Goal: Information Seeking & Learning: Check status

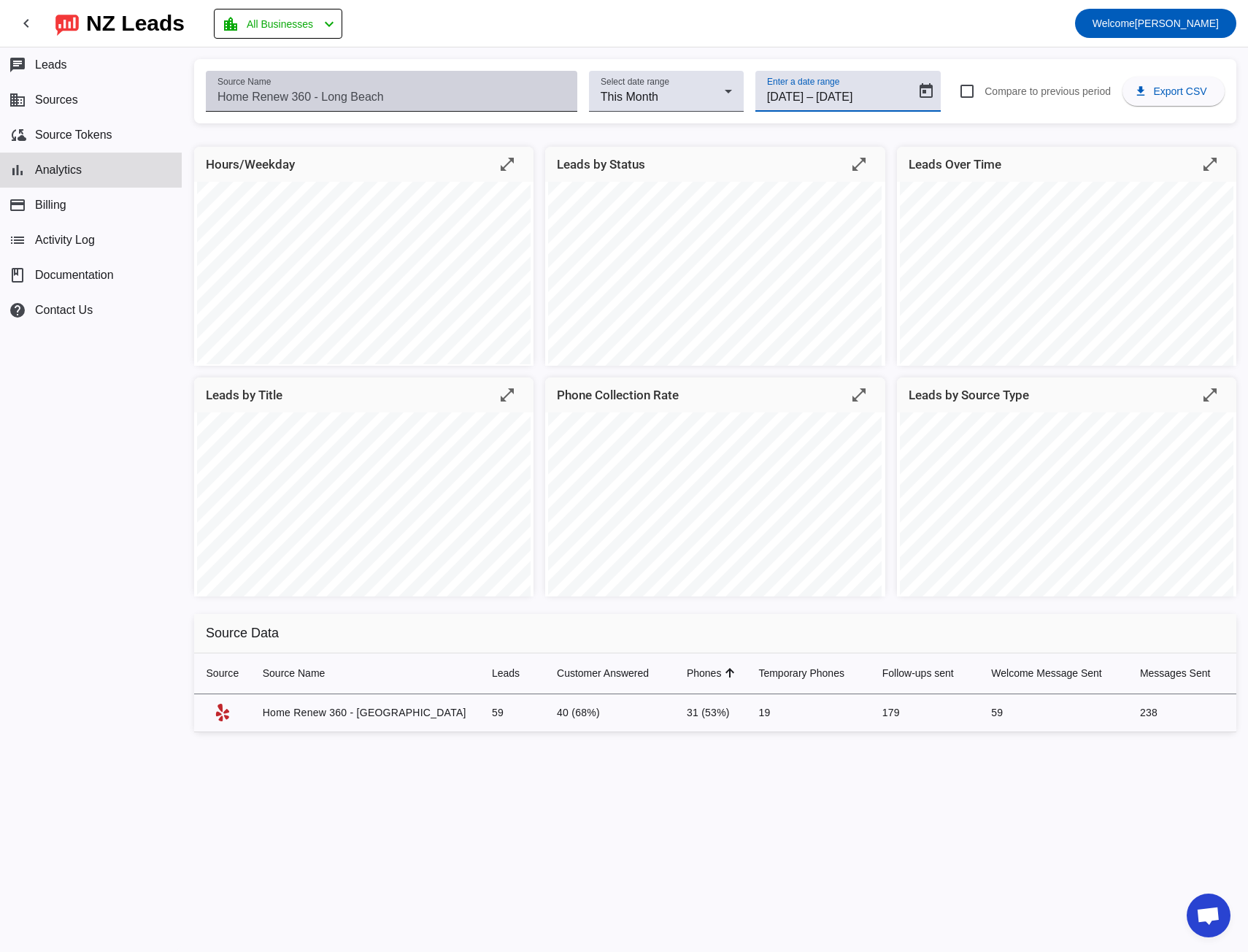
click at [306, 97] on input "Source Name" at bounding box center [392, 97] width 349 height 18
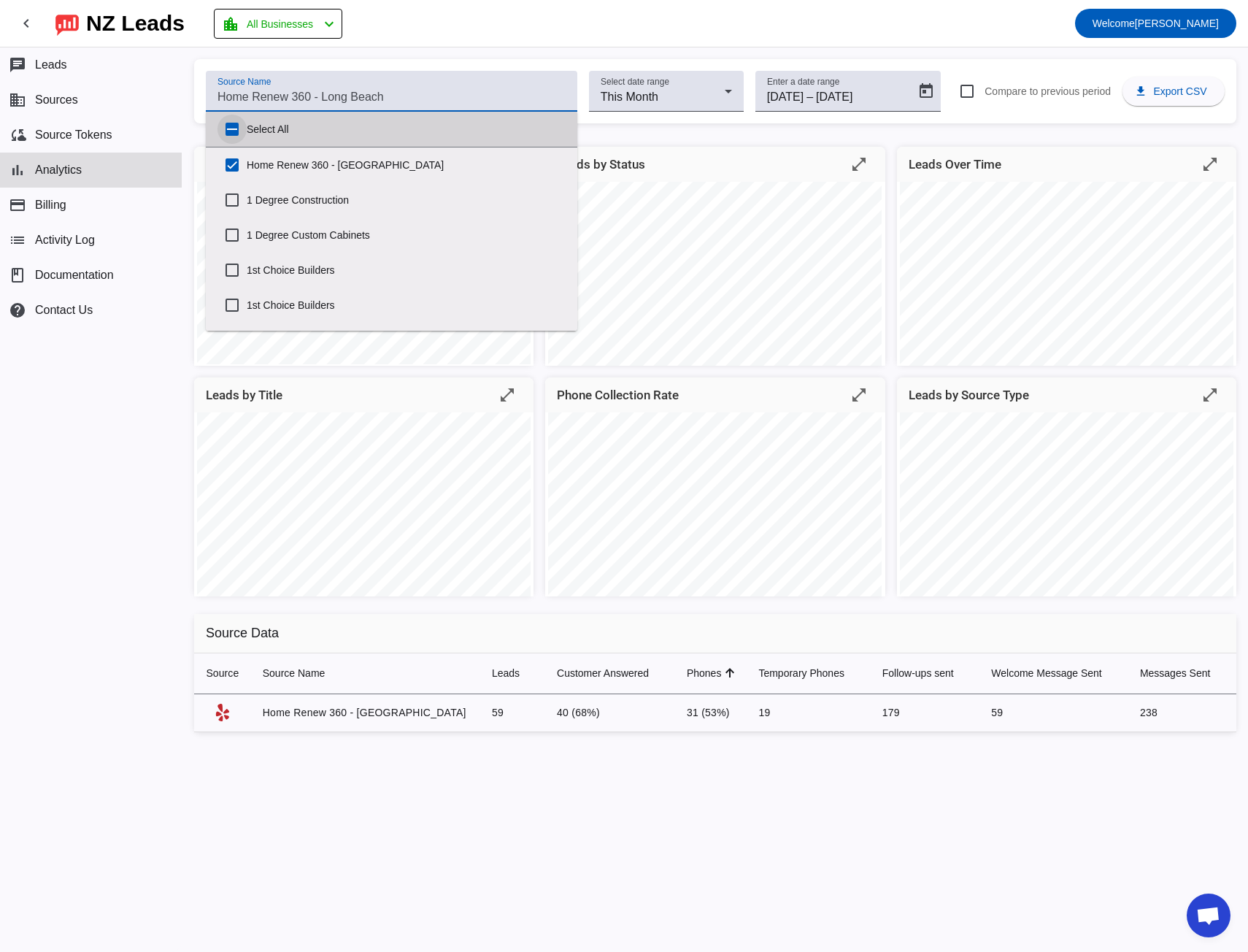
click at [230, 128] on input "Select All" at bounding box center [231, 128] width 29 height 29
checkbox input "true"
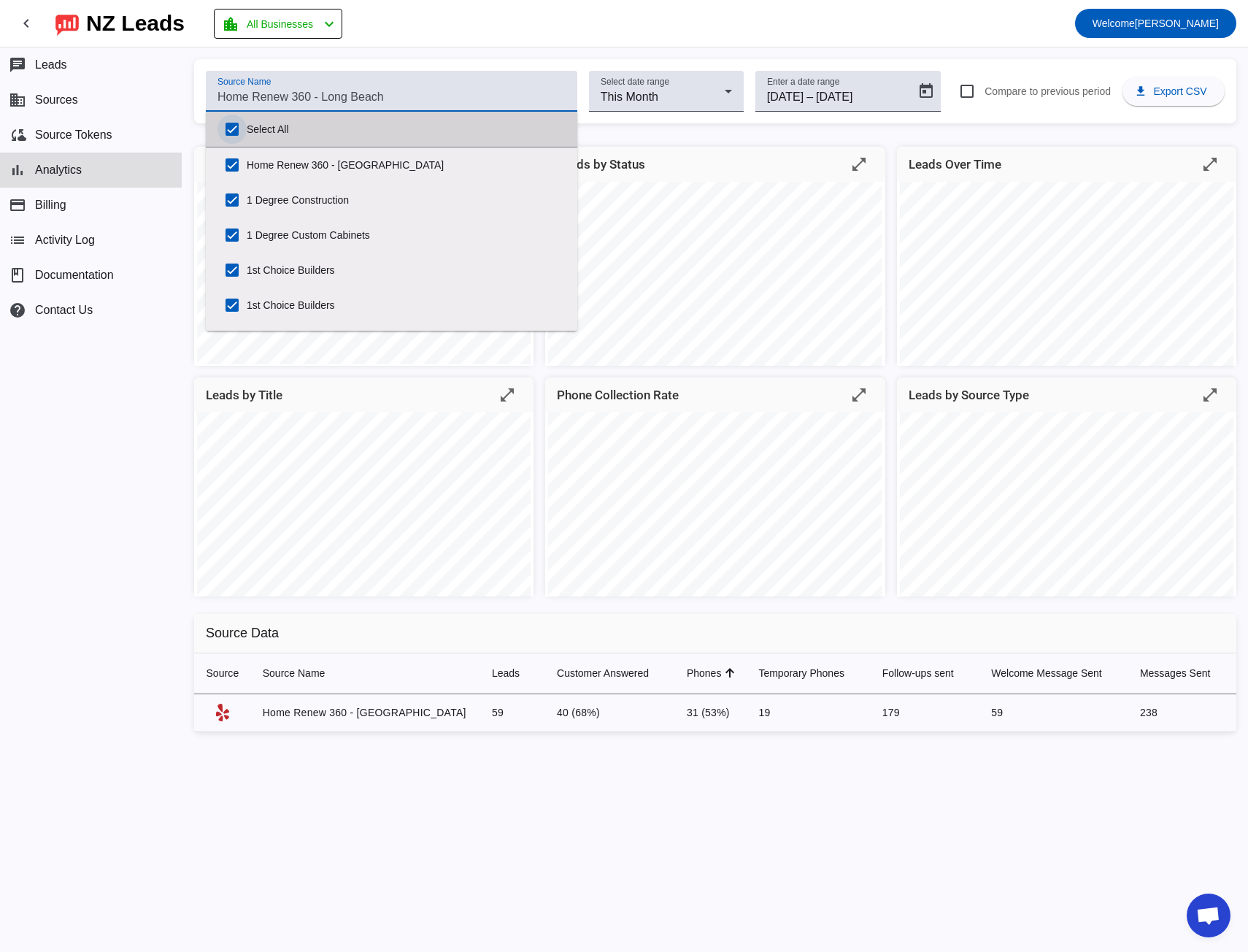
checkbox input "true"
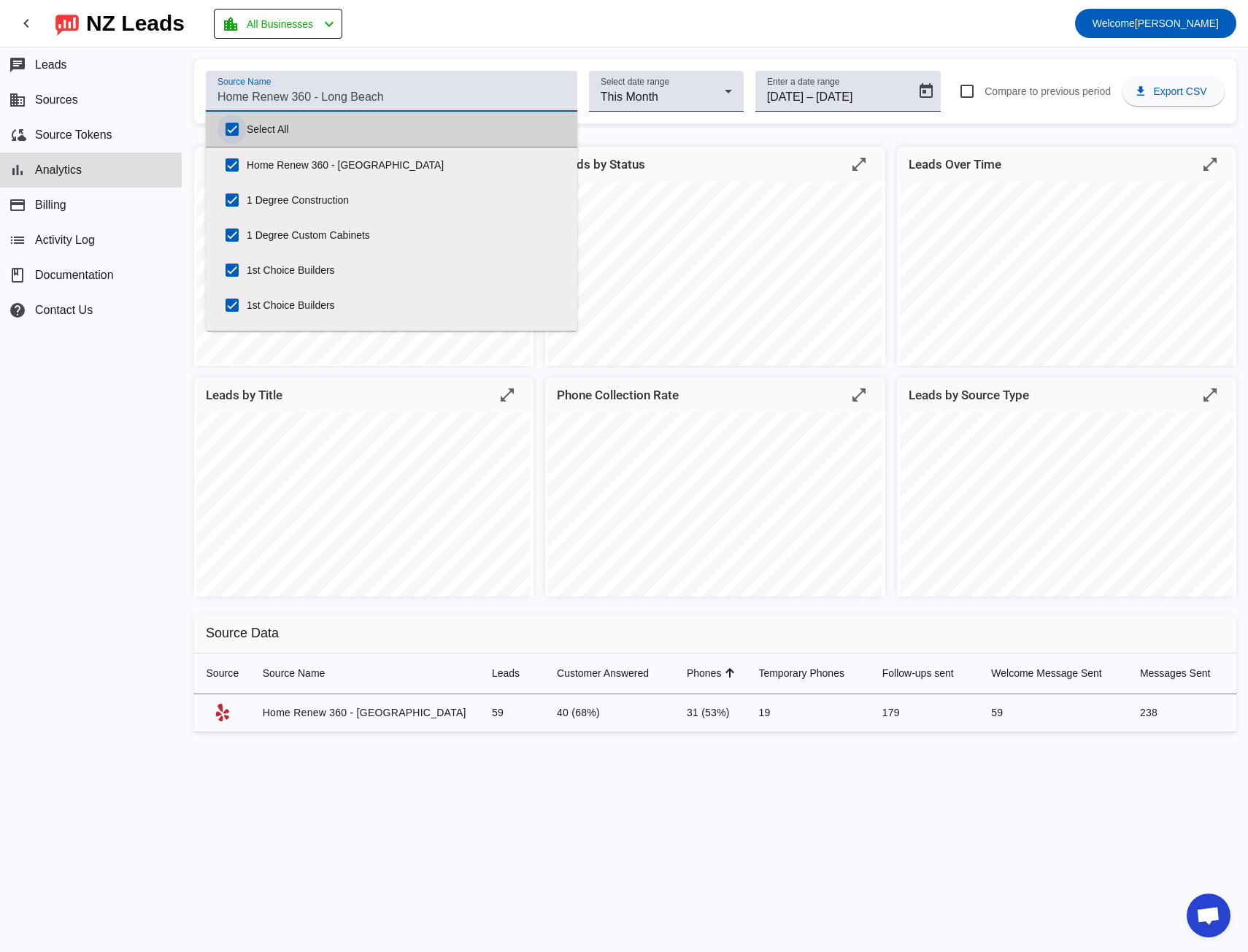
checkbox input "true"
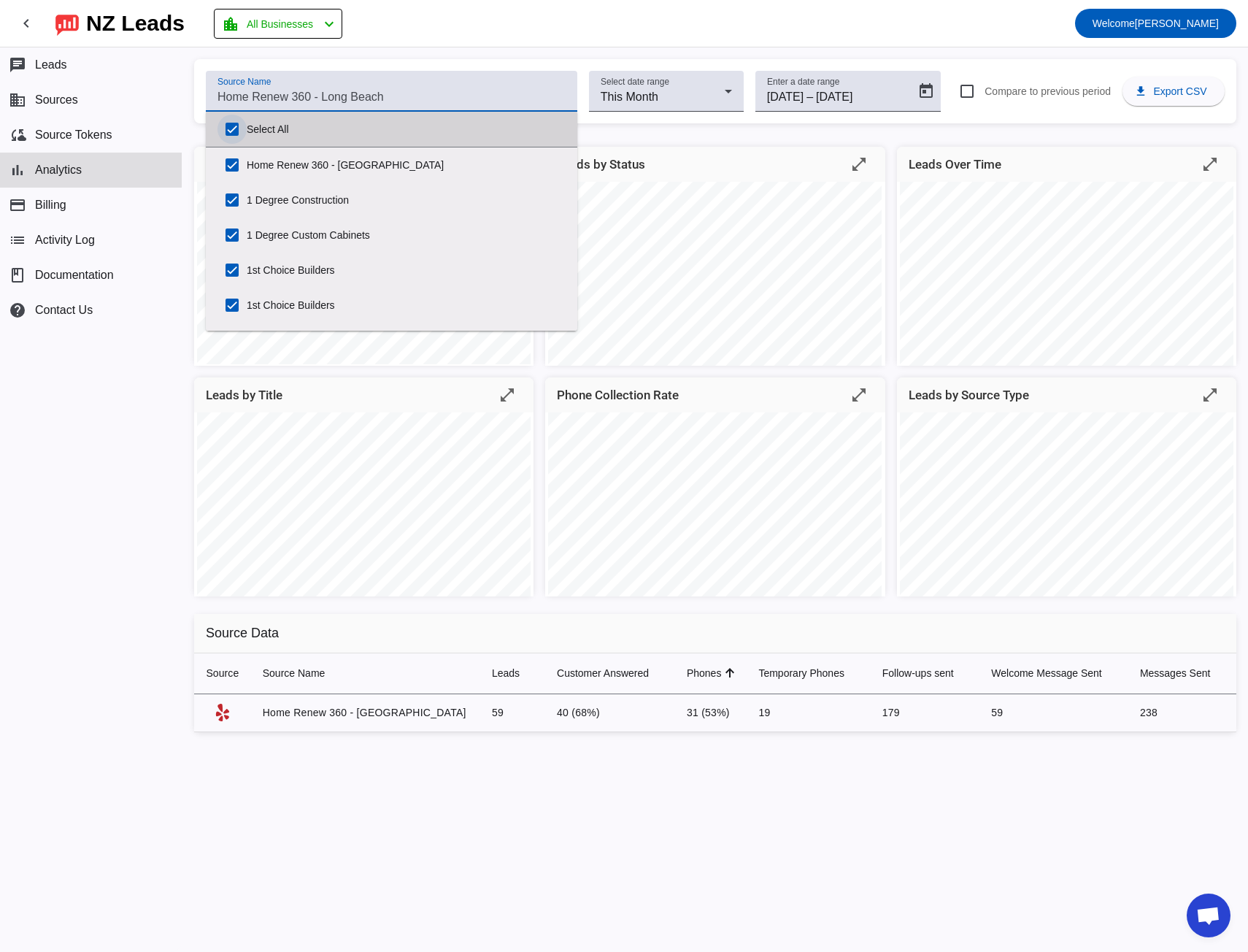
checkbox input "true"
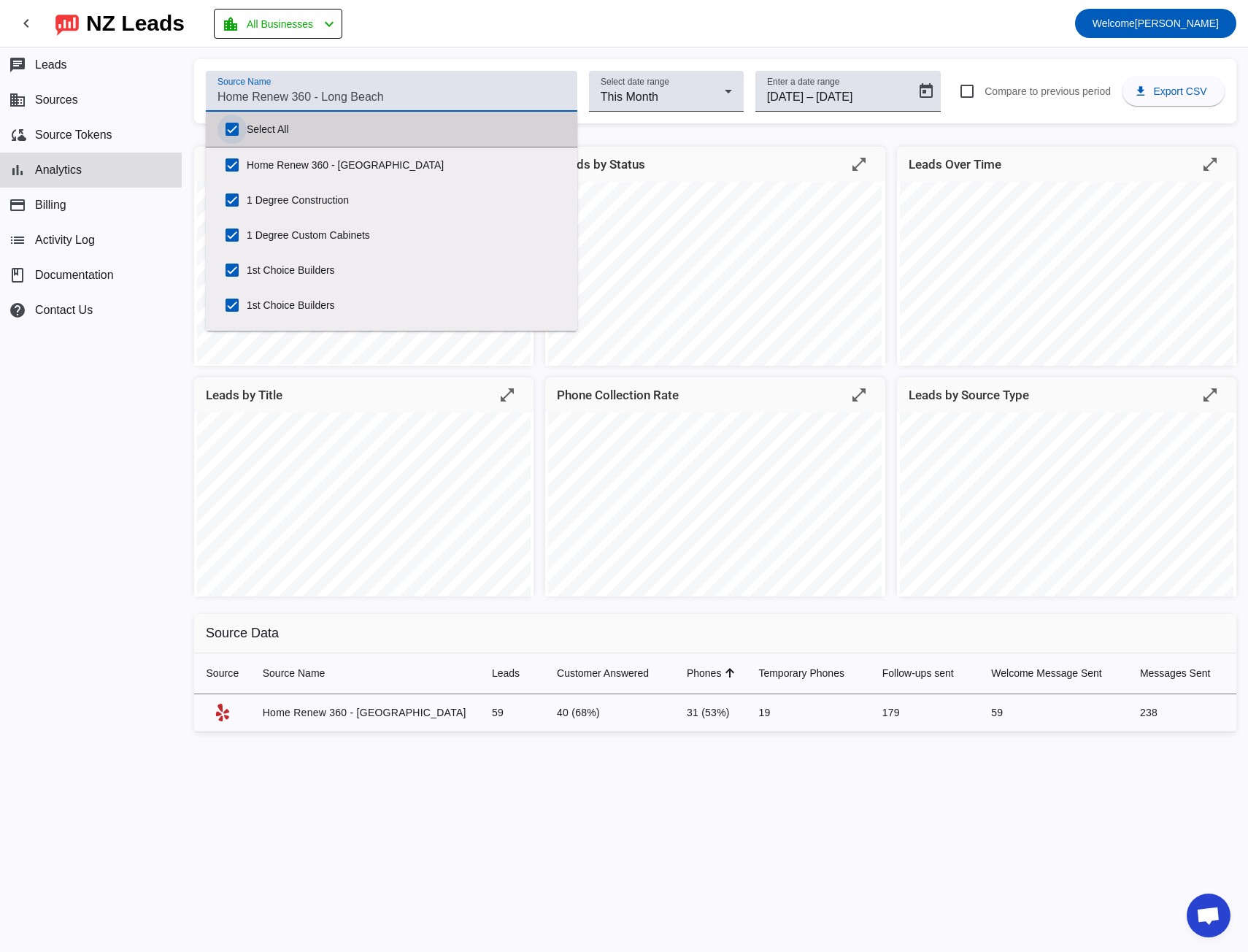
checkbox input "true"
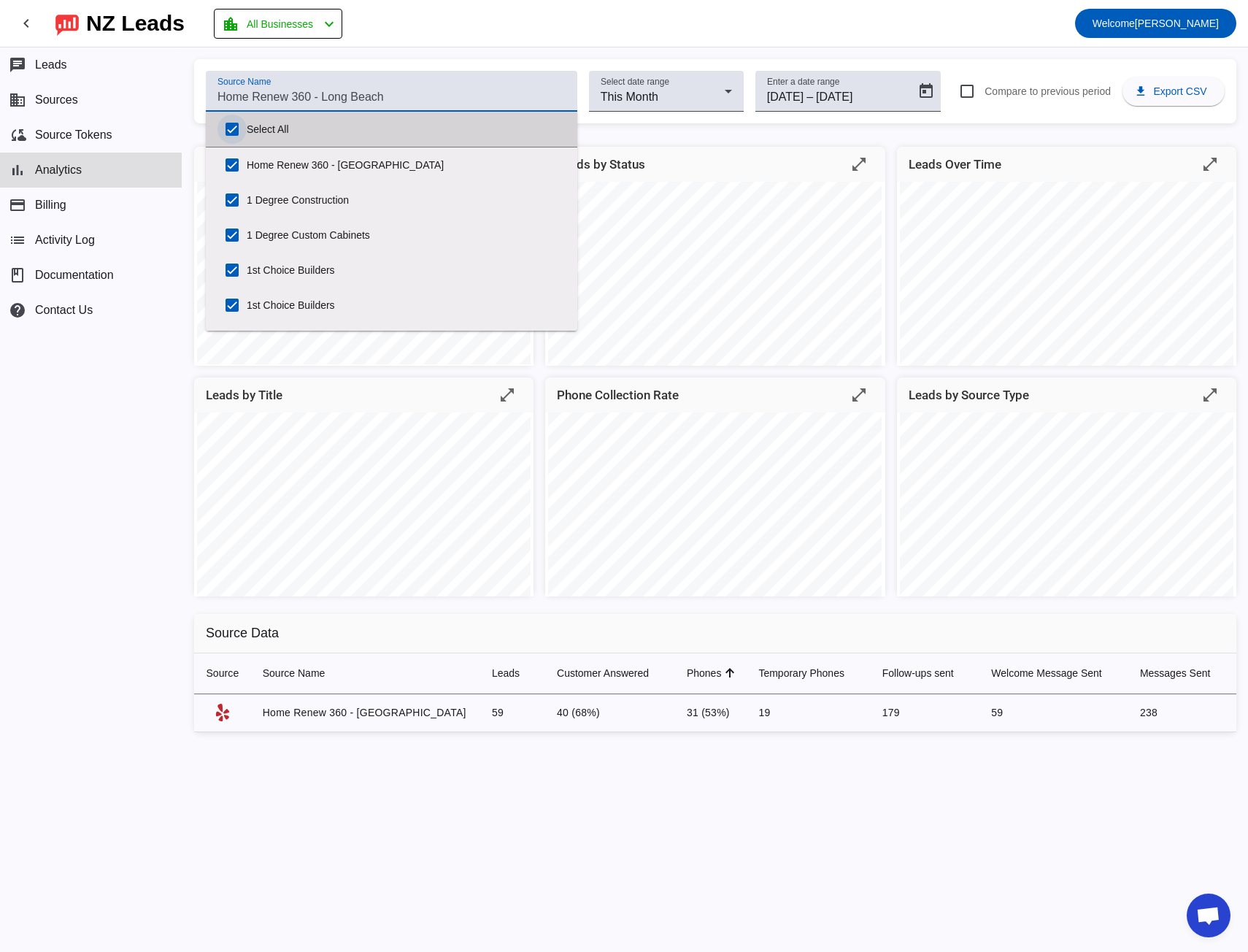
checkbox input "true"
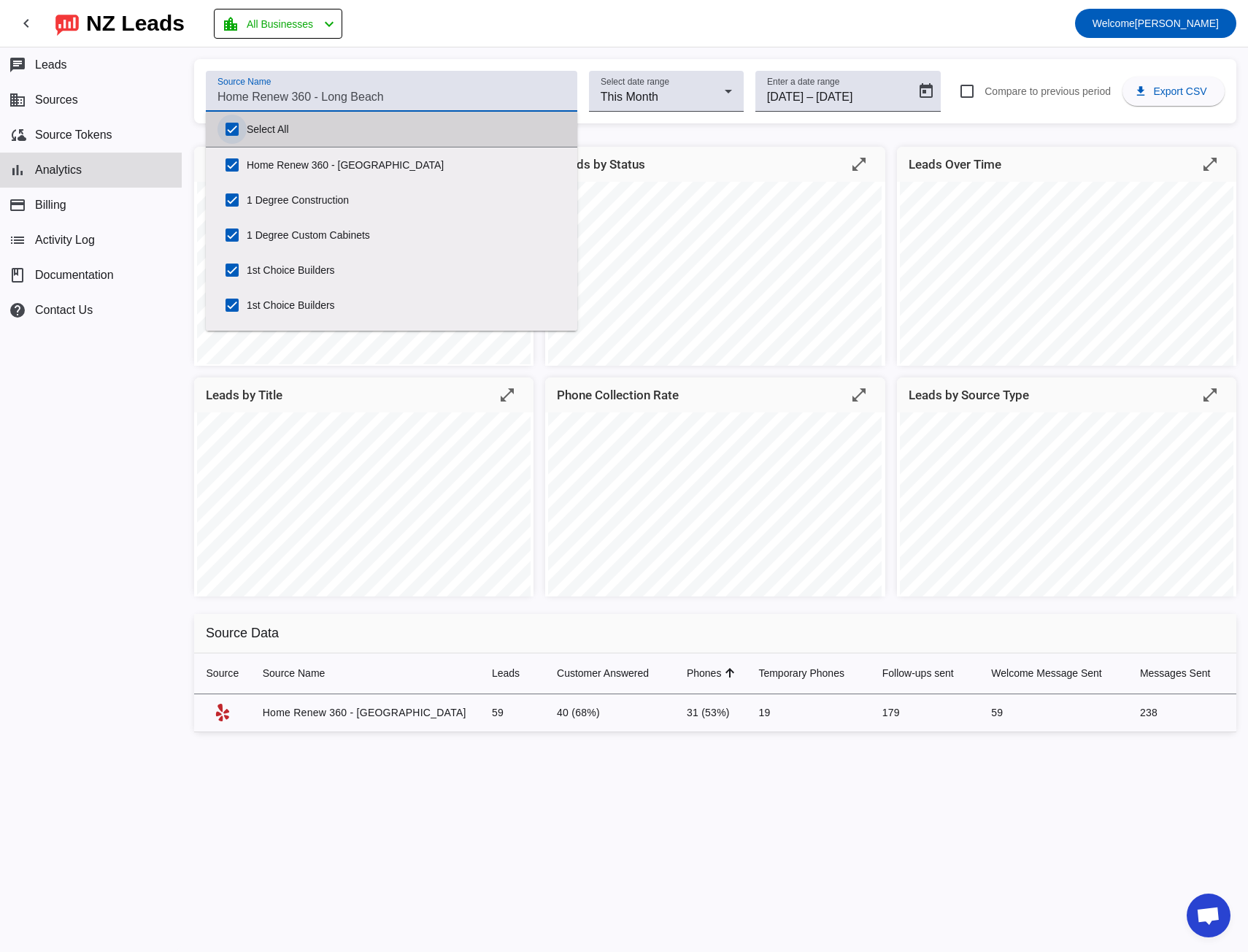
checkbox input "true"
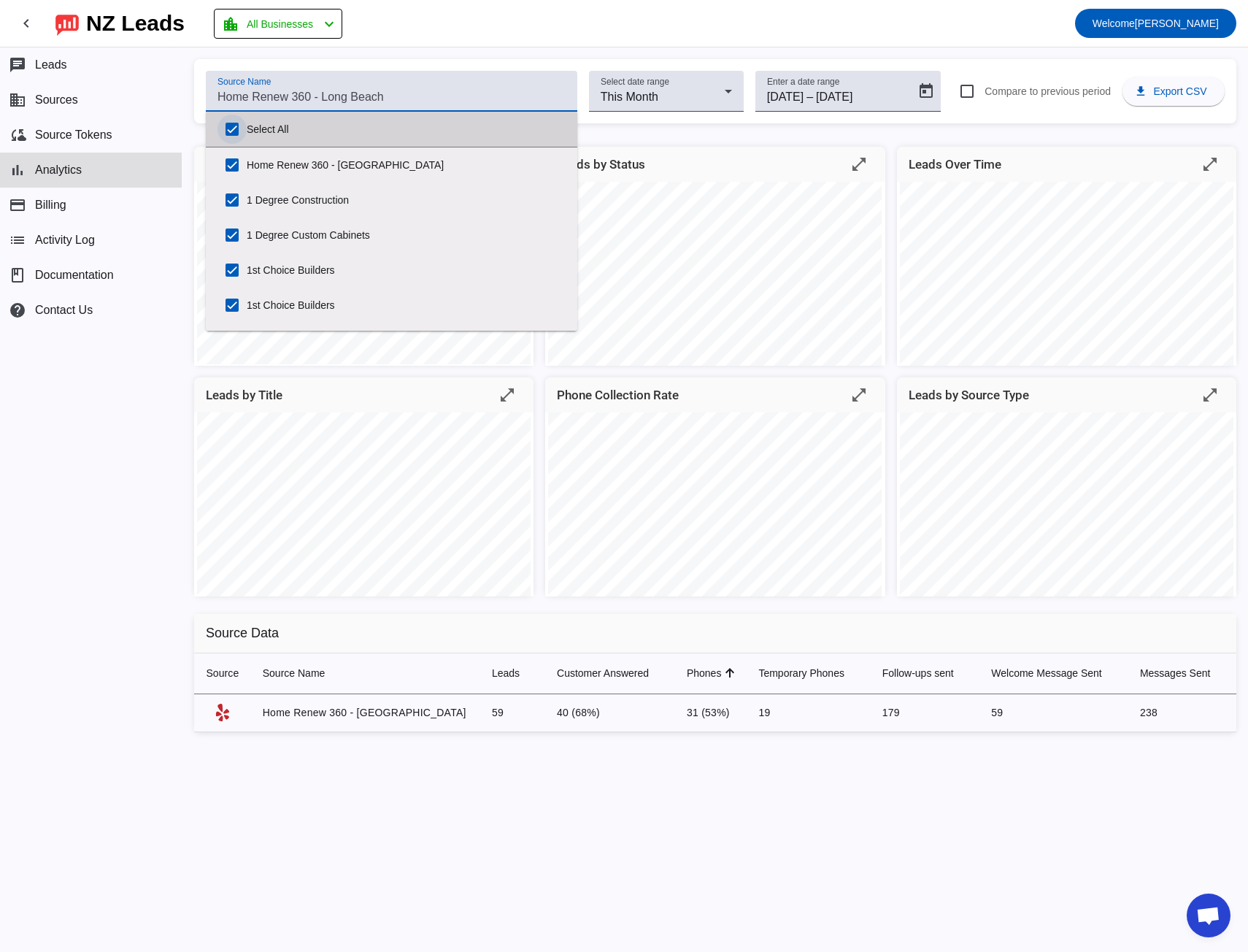
checkbox input "true"
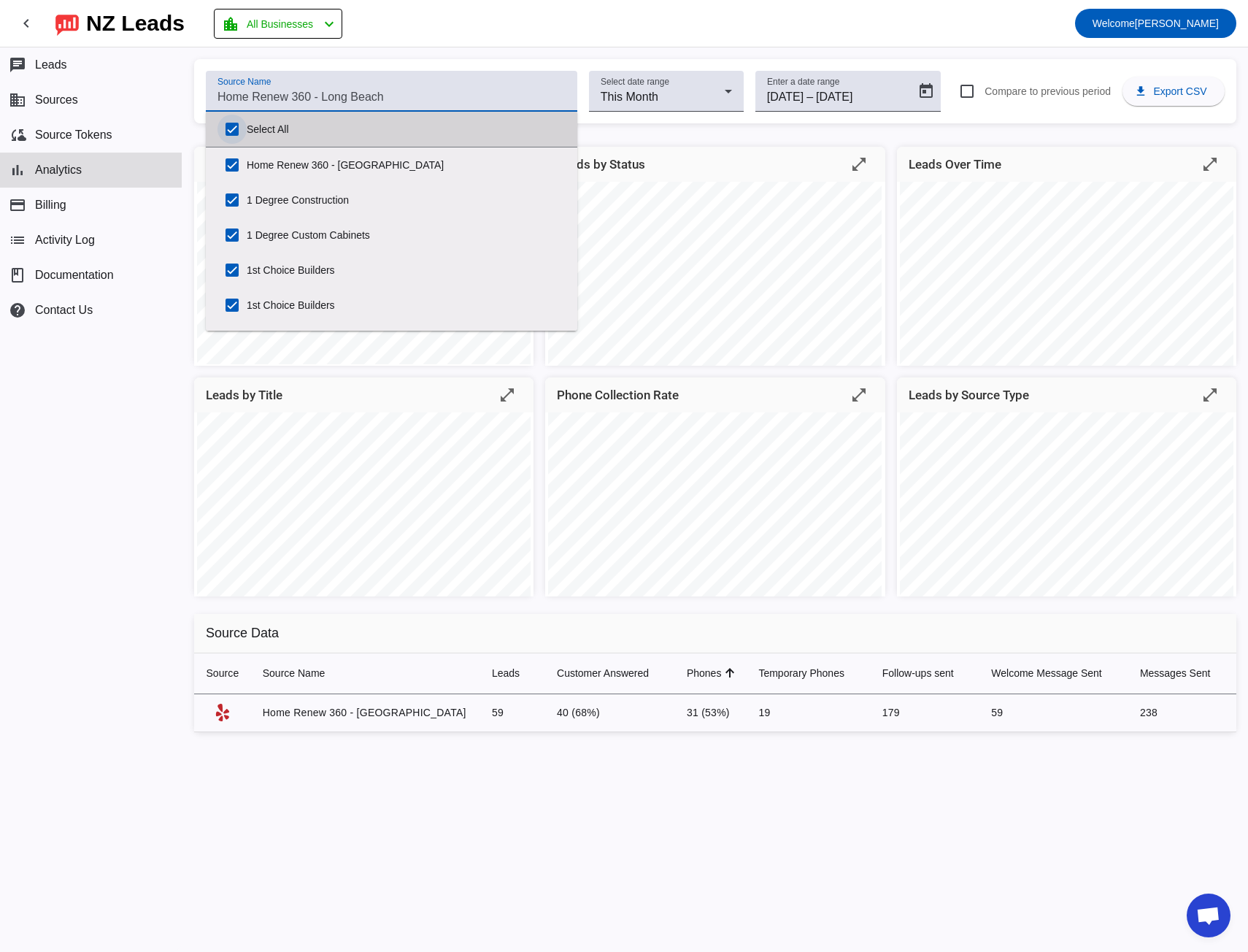
checkbox input "true"
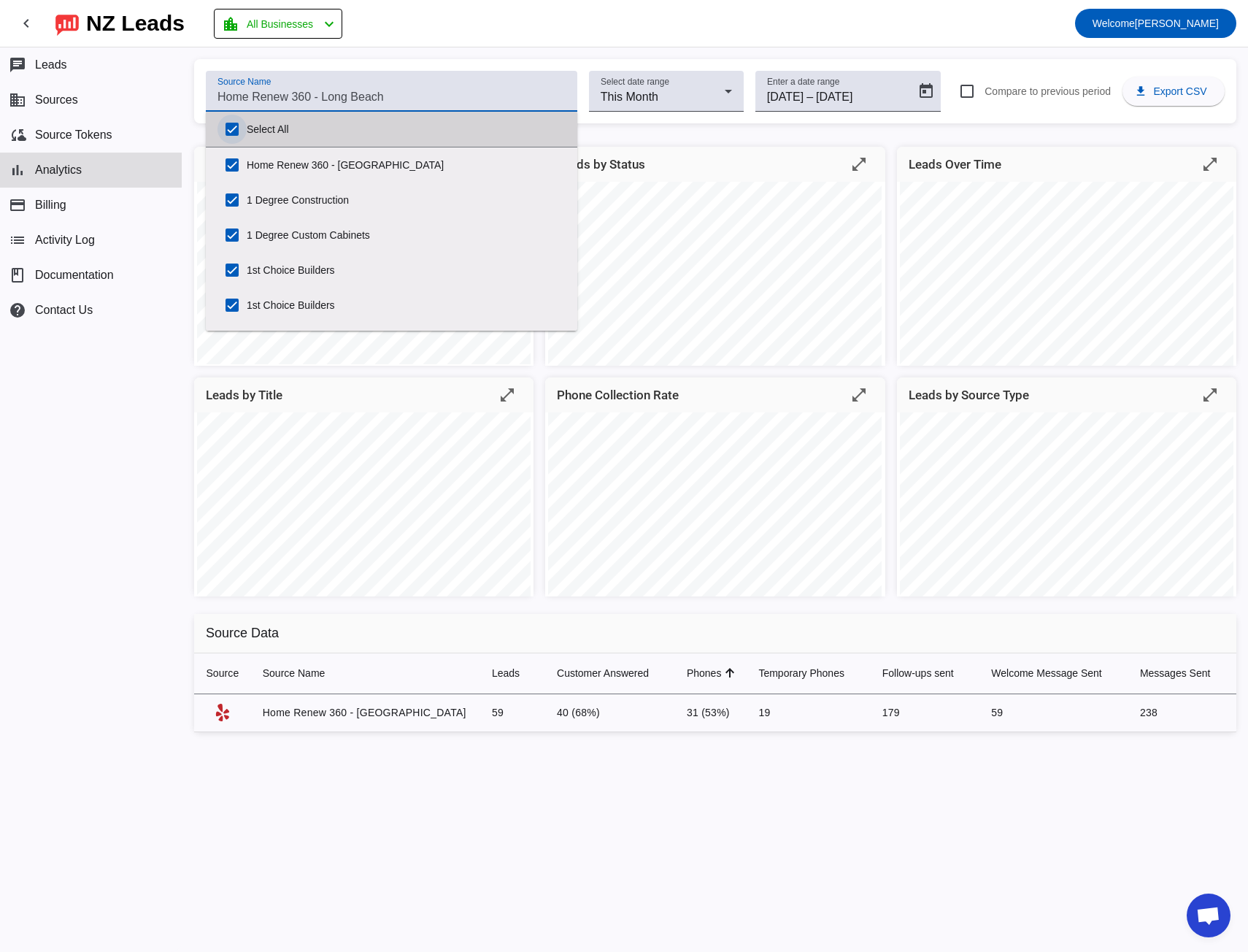
checkbox input "true"
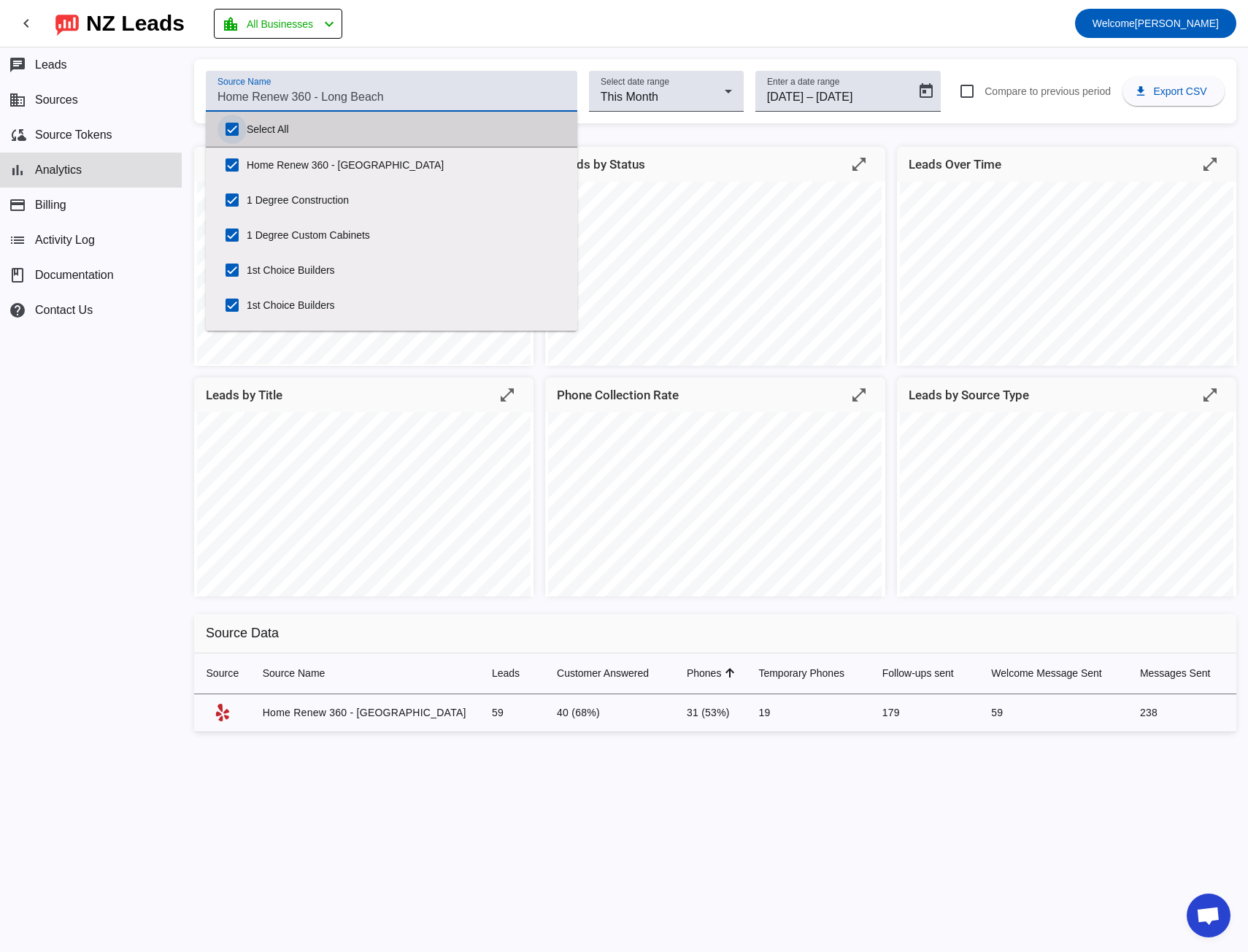
checkbox input "true"
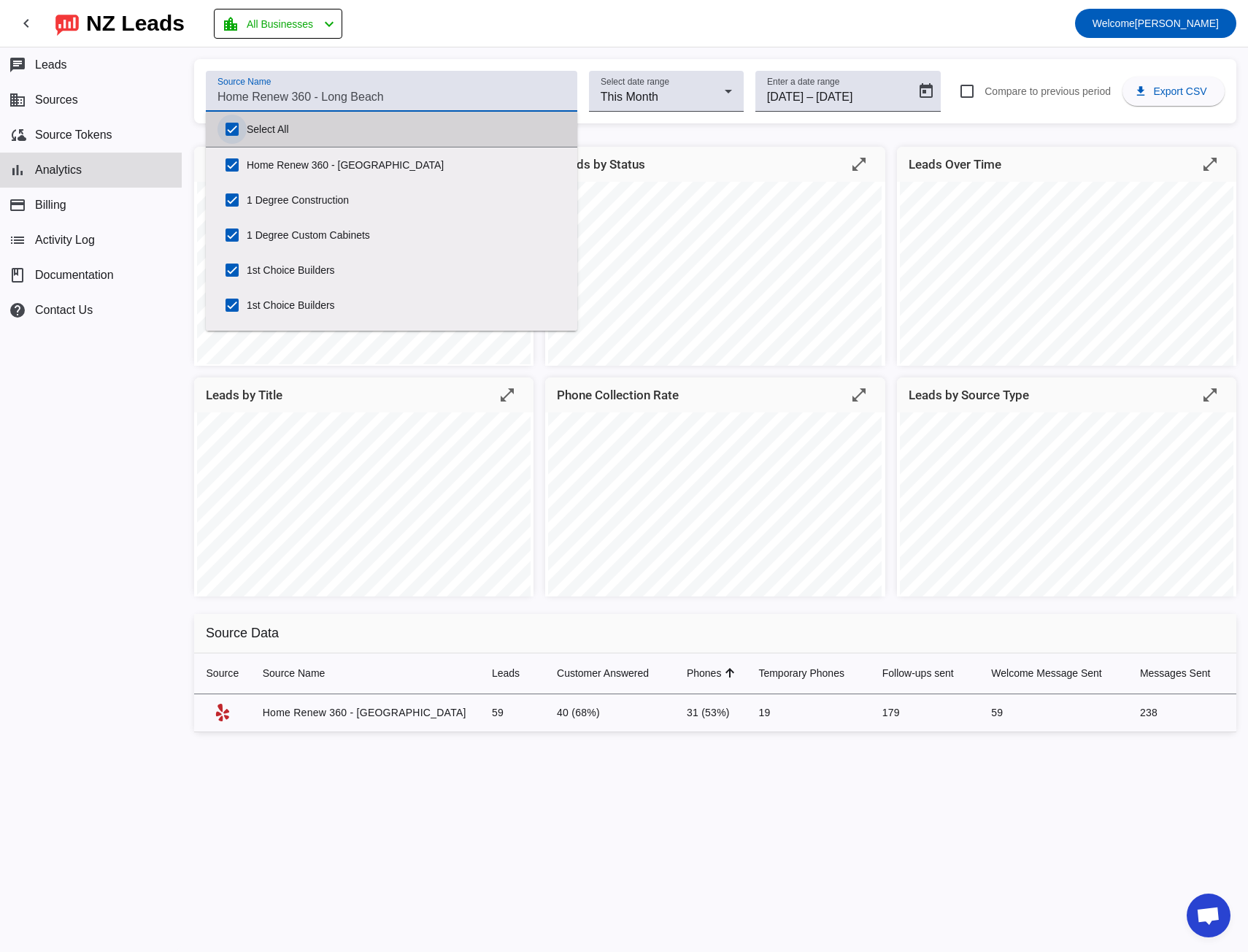
checkbox input "true"
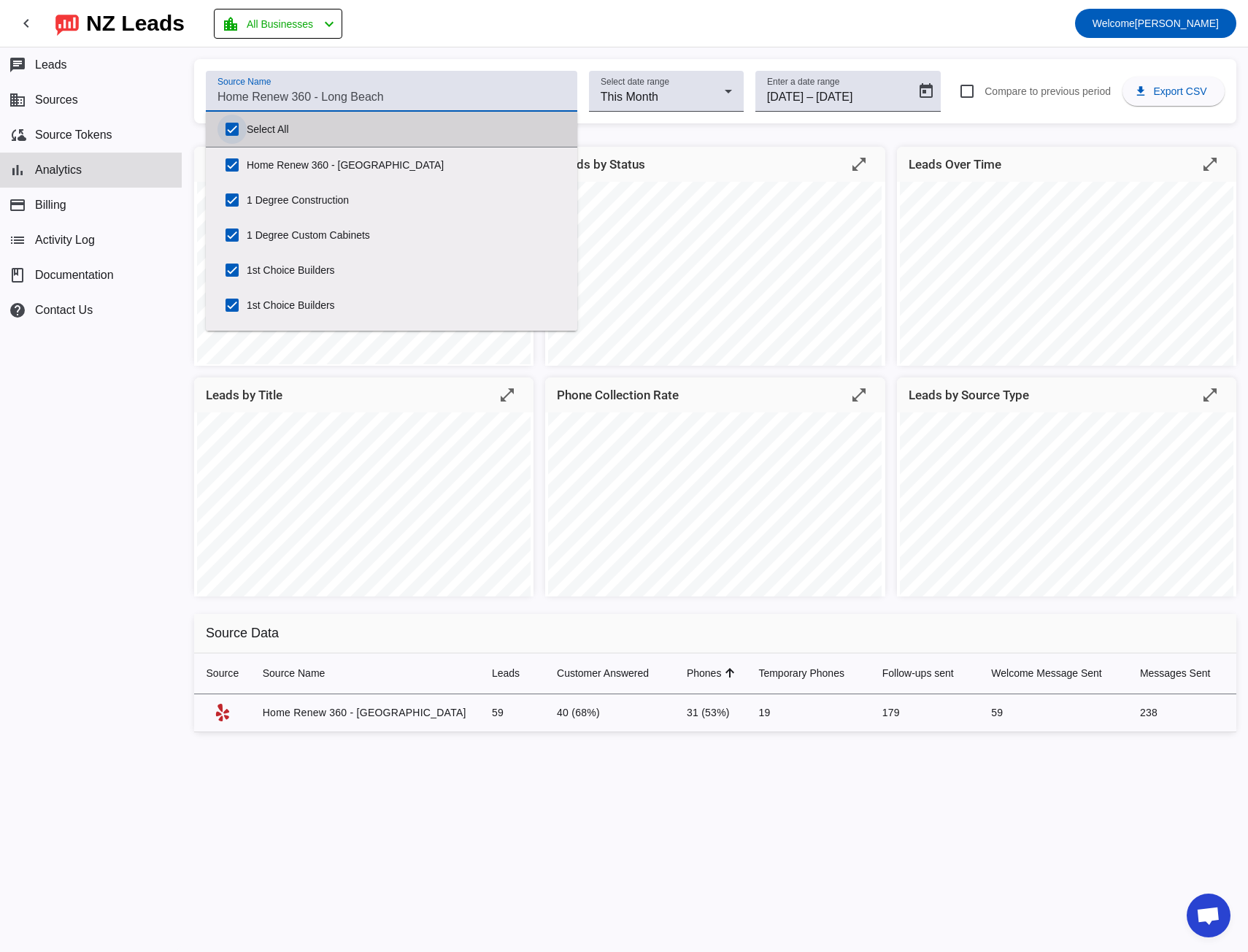
checkbox input "true"
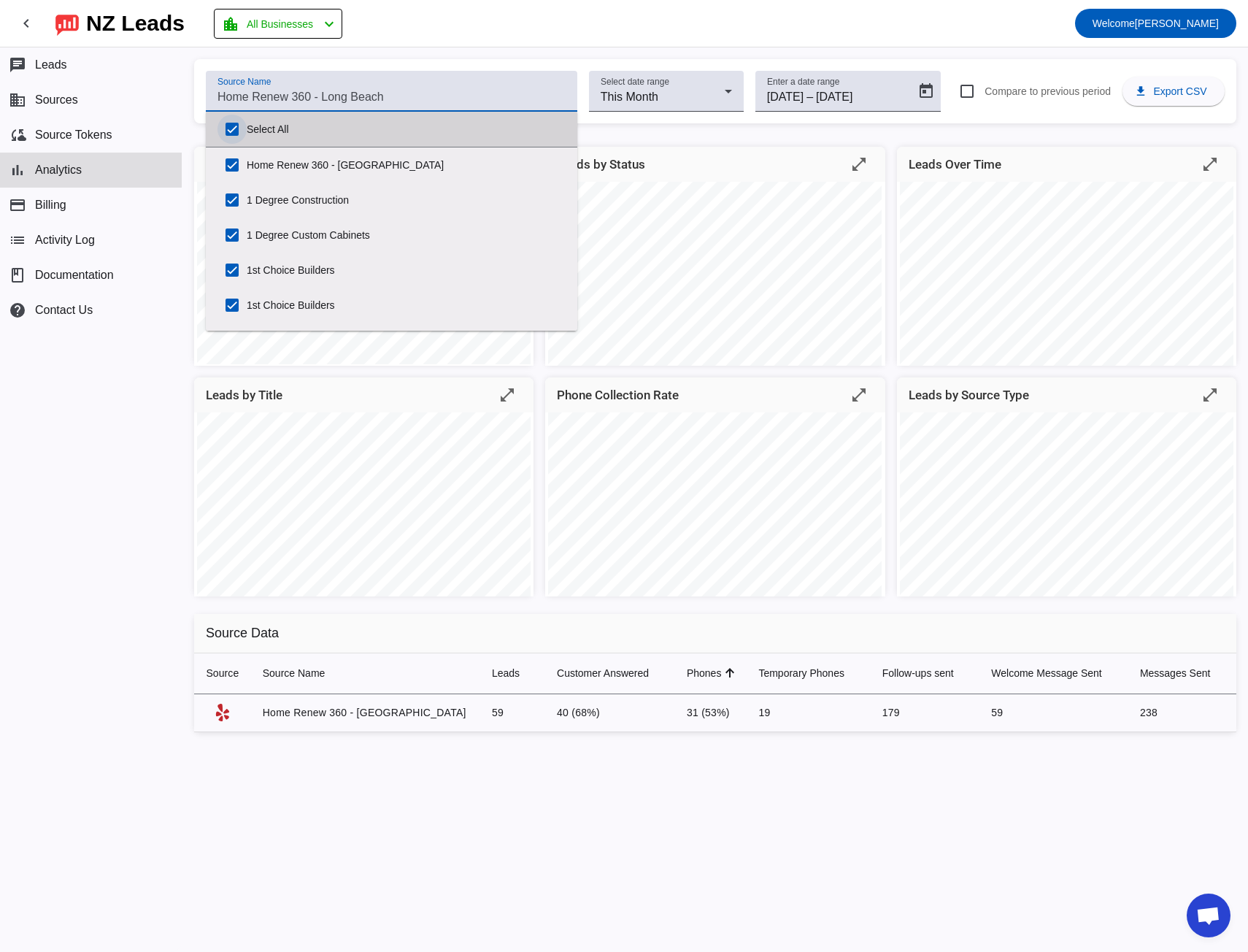
checkbox input "true"
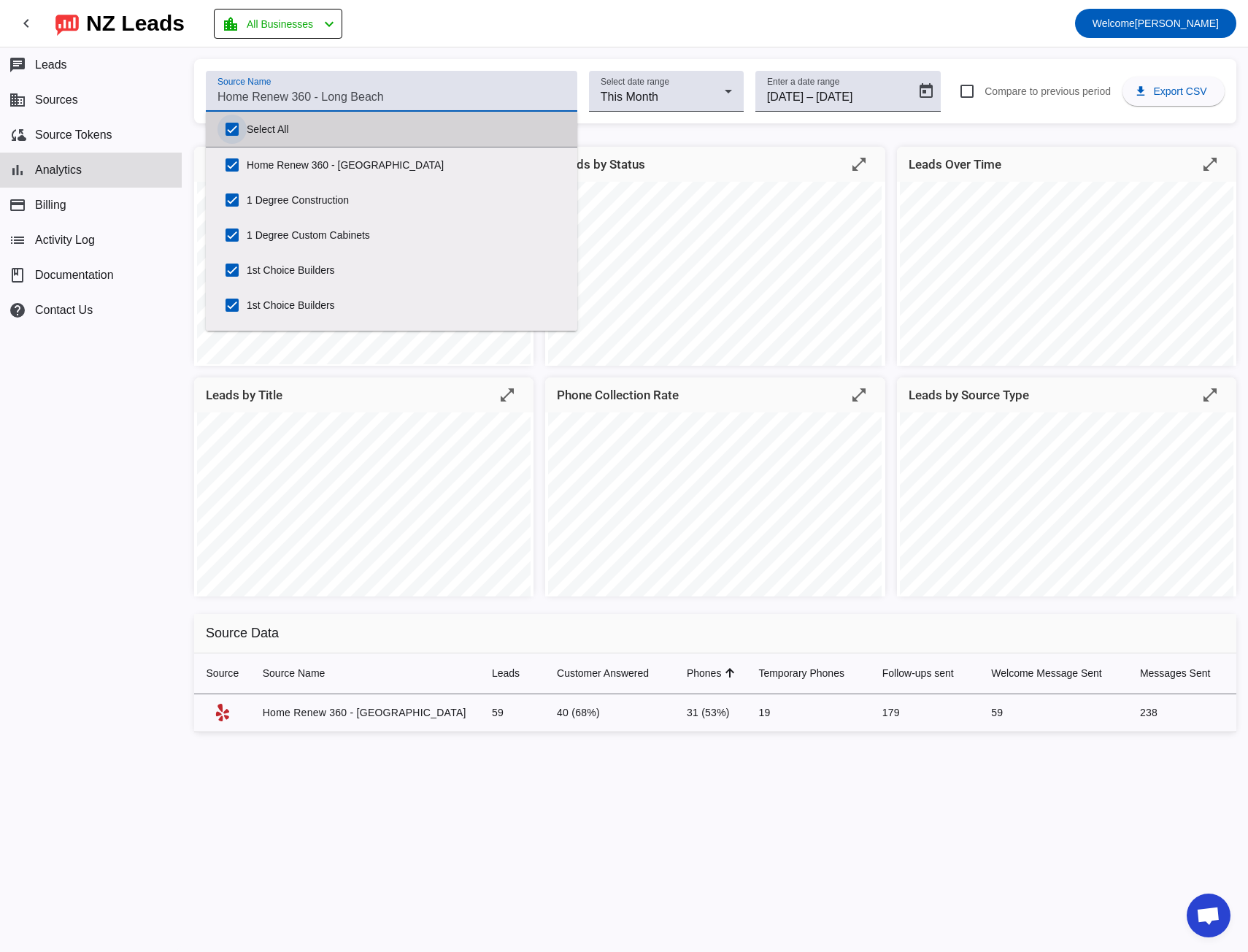
checkbox input "true"
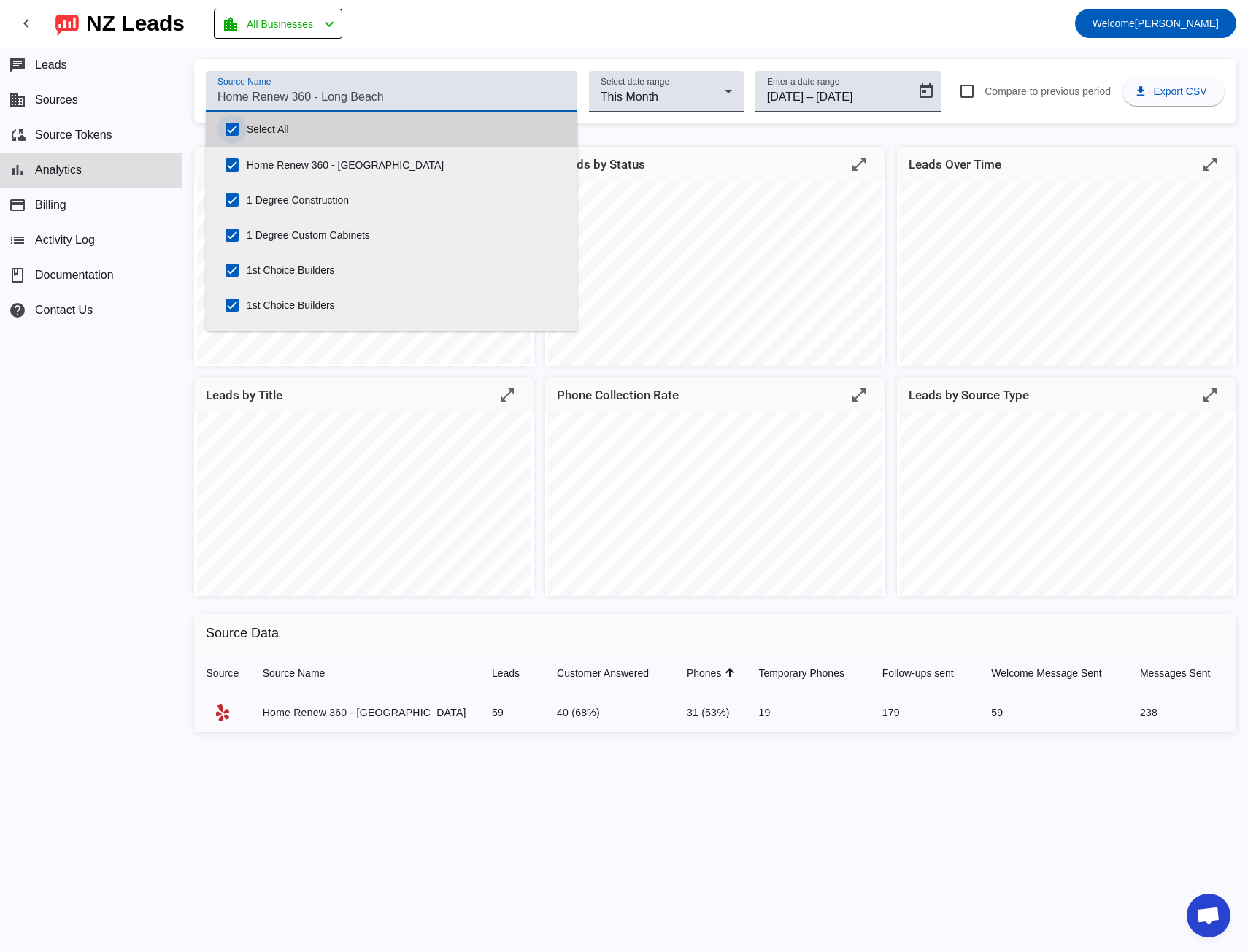
checkbox input "true"
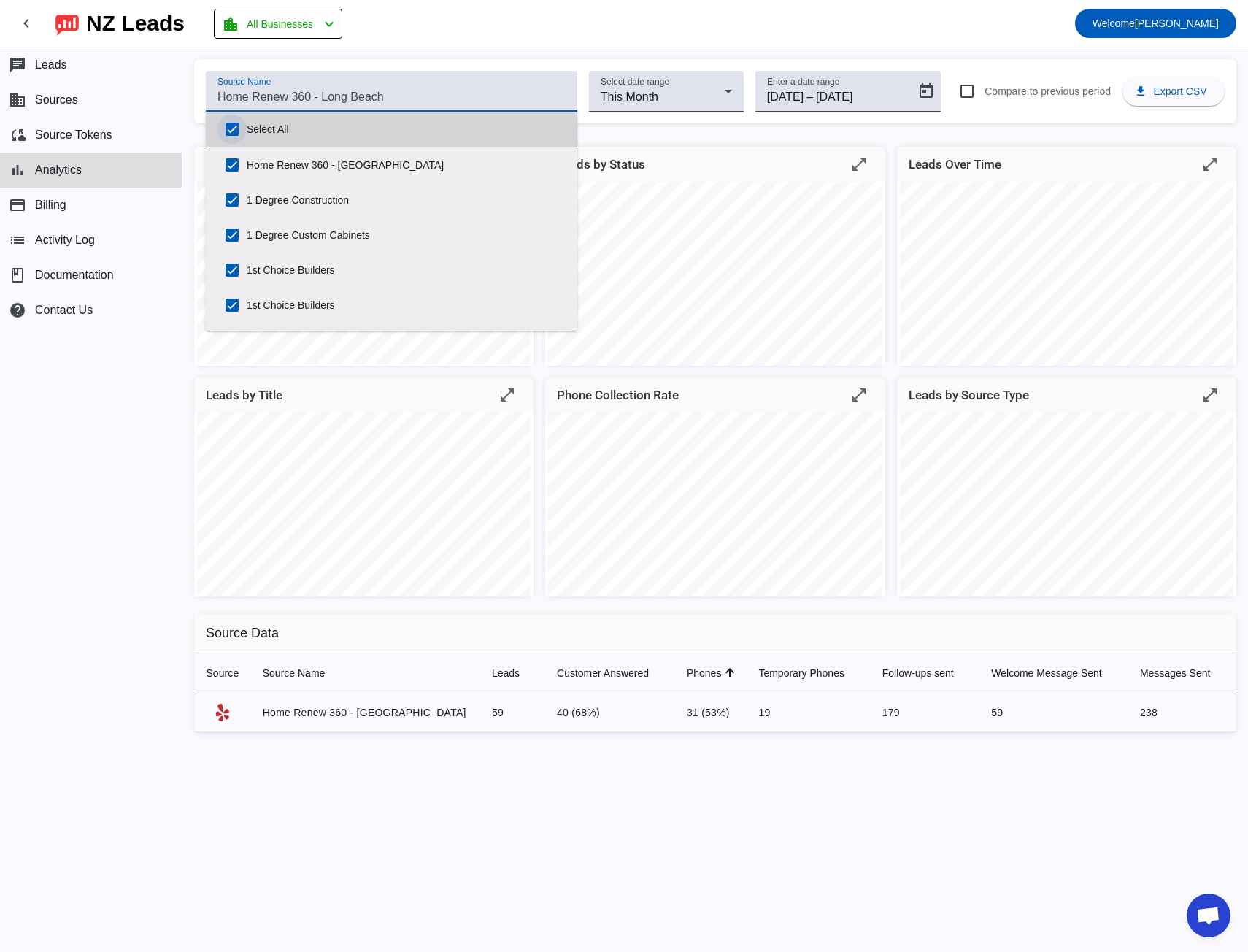
checkbox input "true"
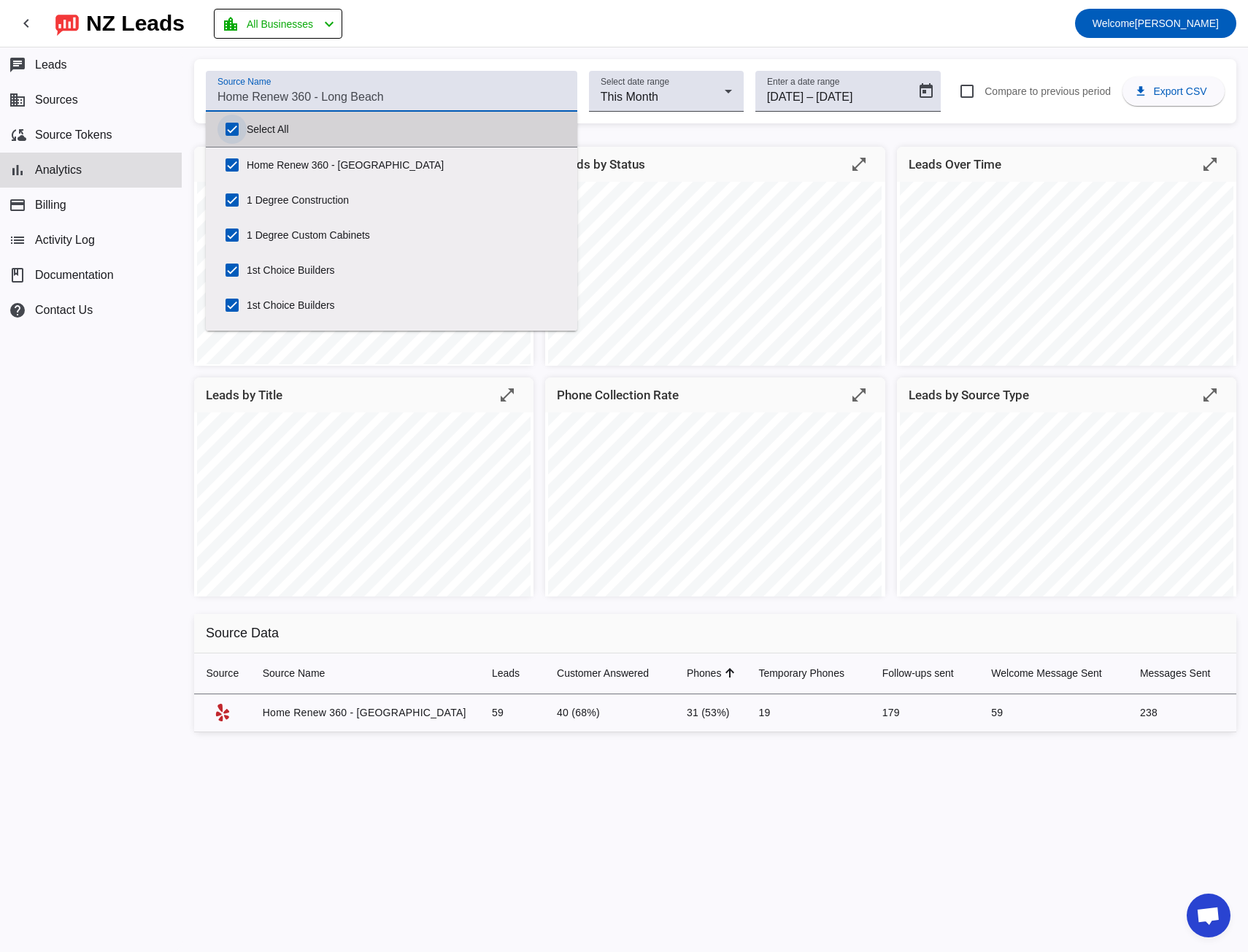
checkbox input "true"
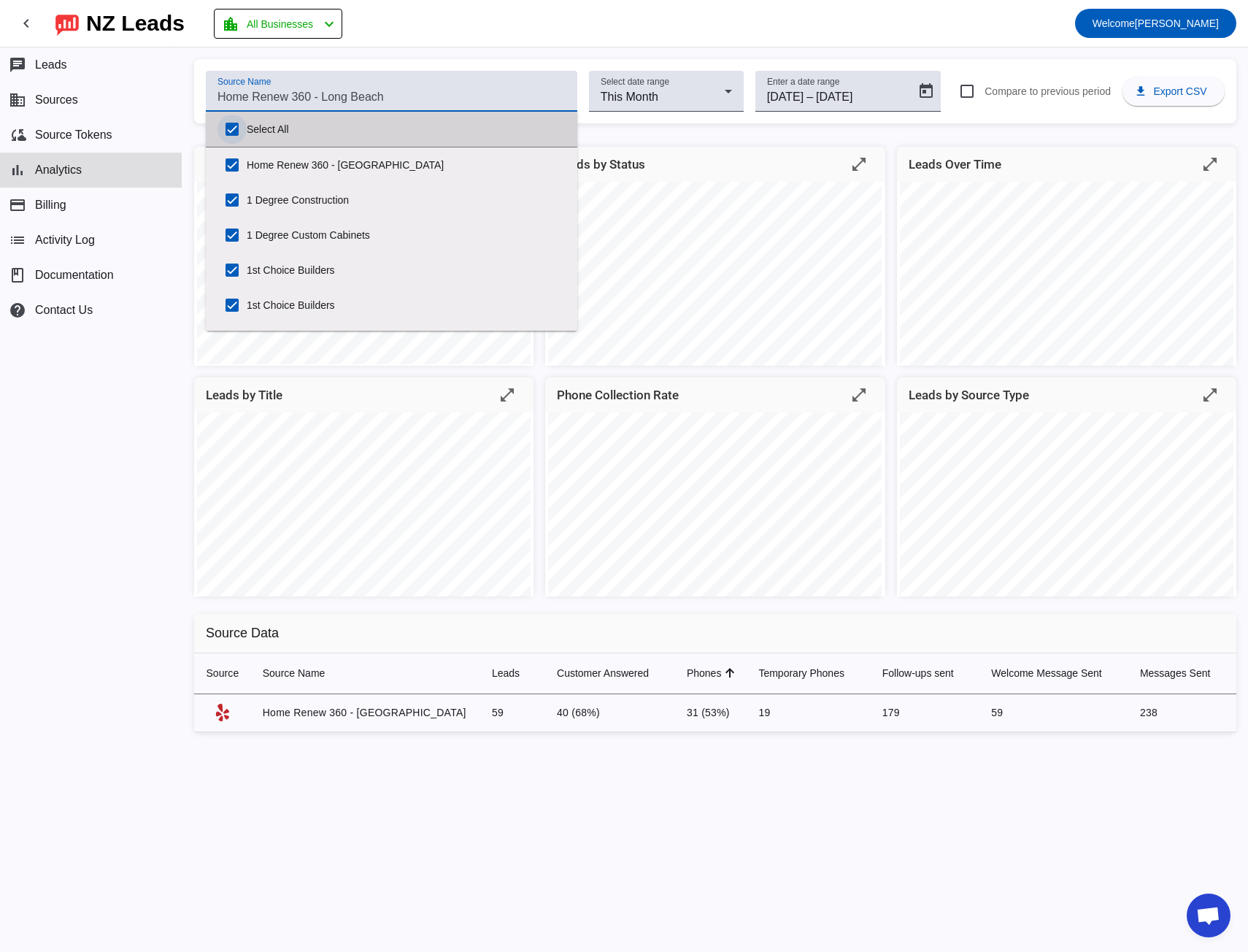
checkbox input "true"
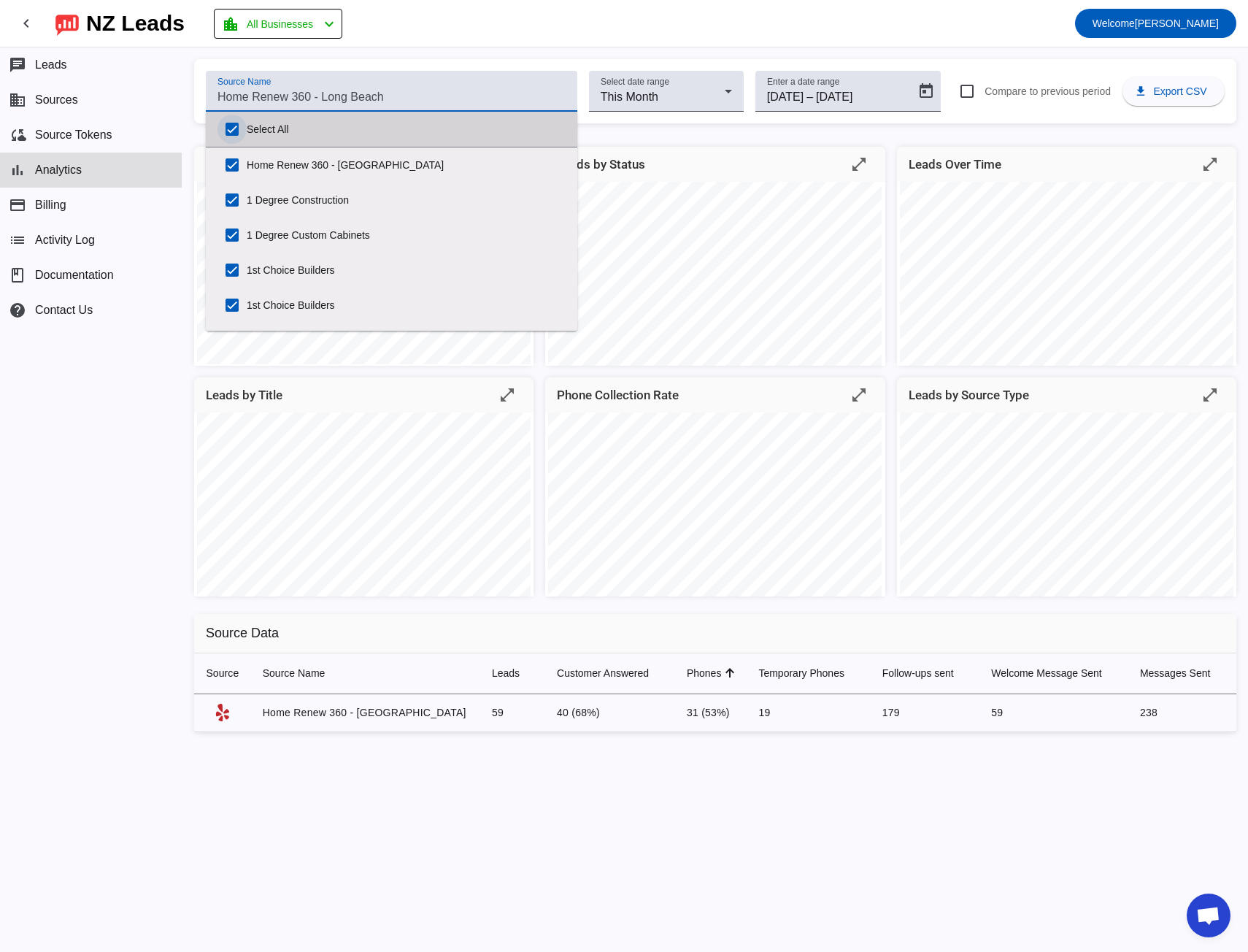
checkbox input "true"
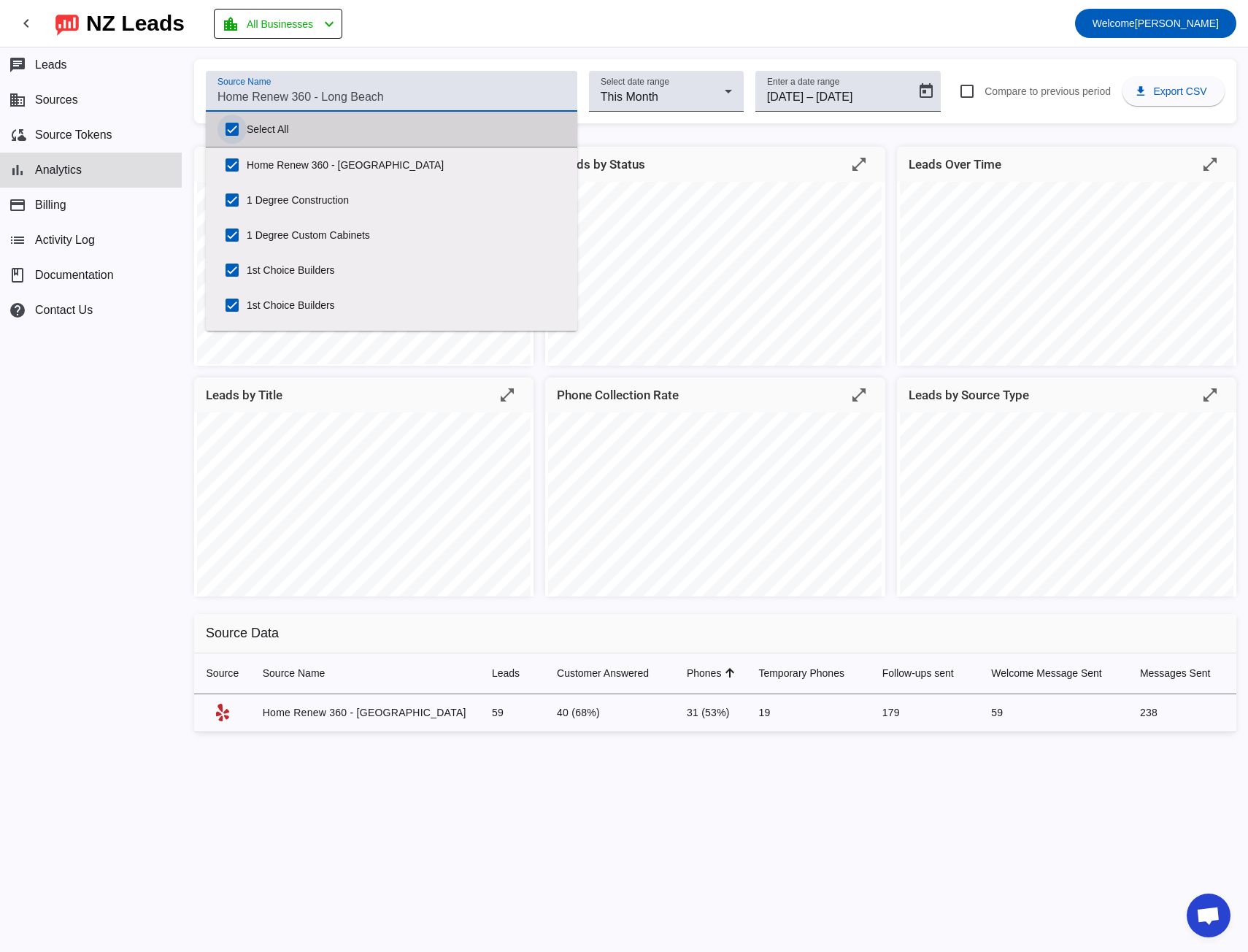
checkbox input "true"
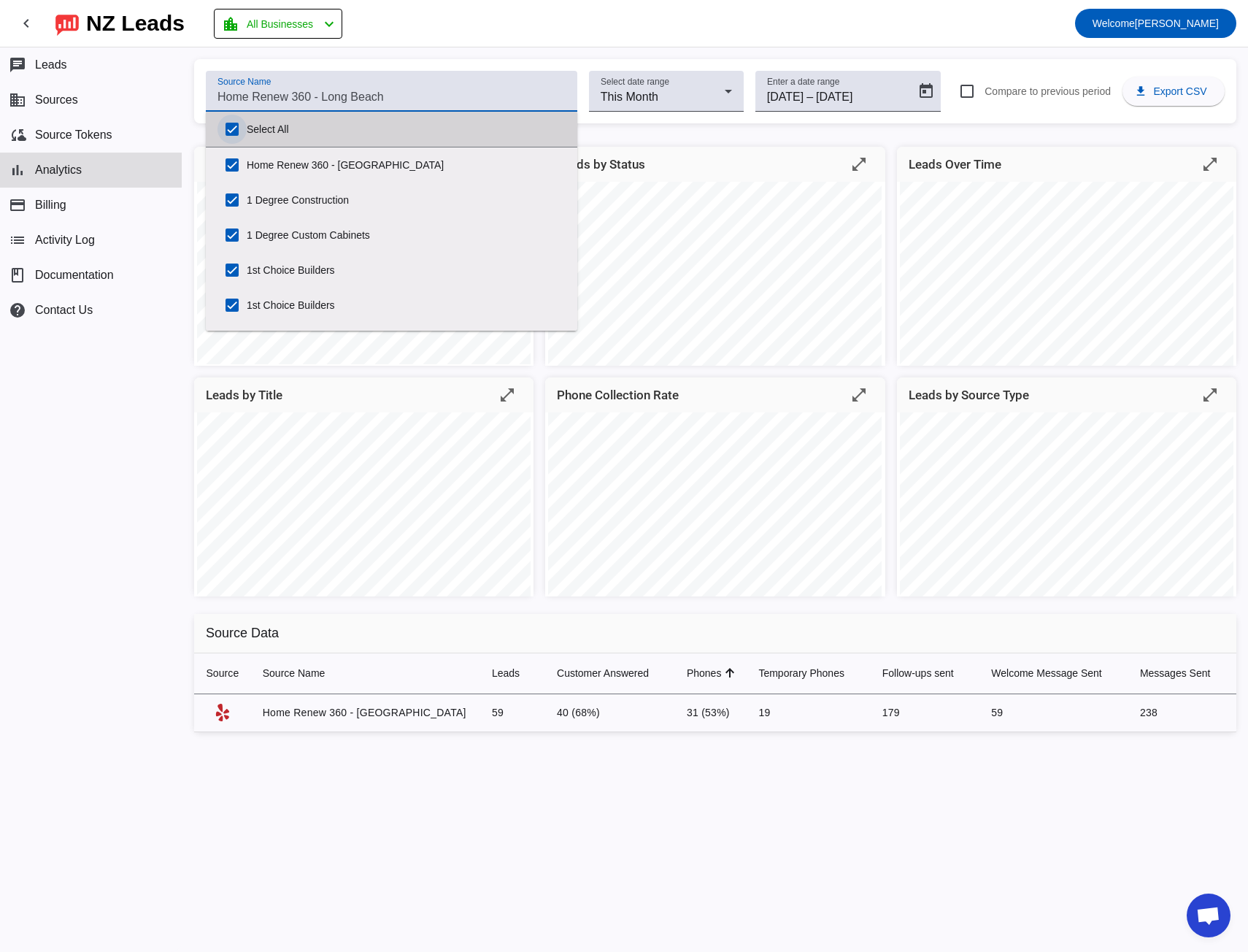
checkbox input "true"
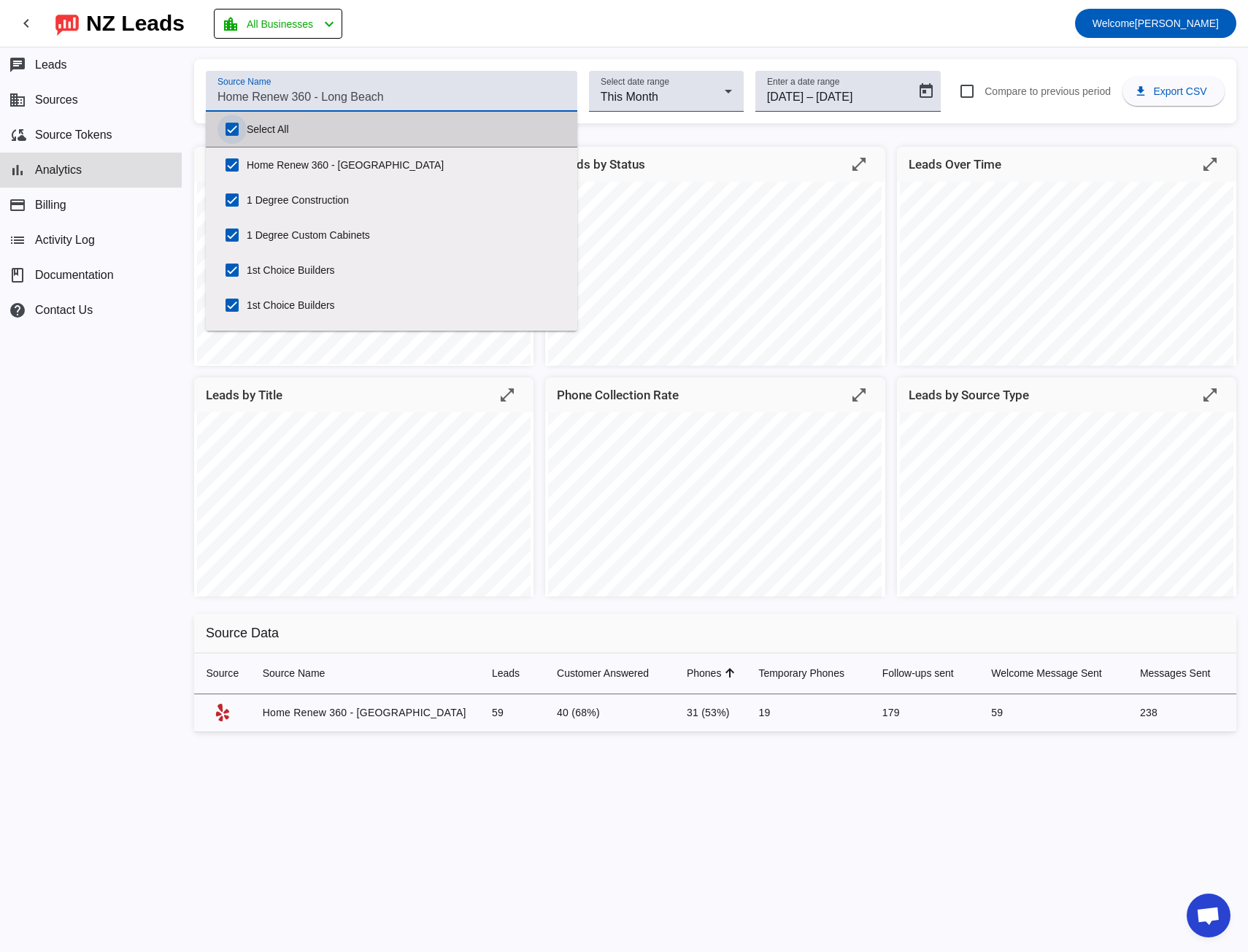
checkbox input "true"
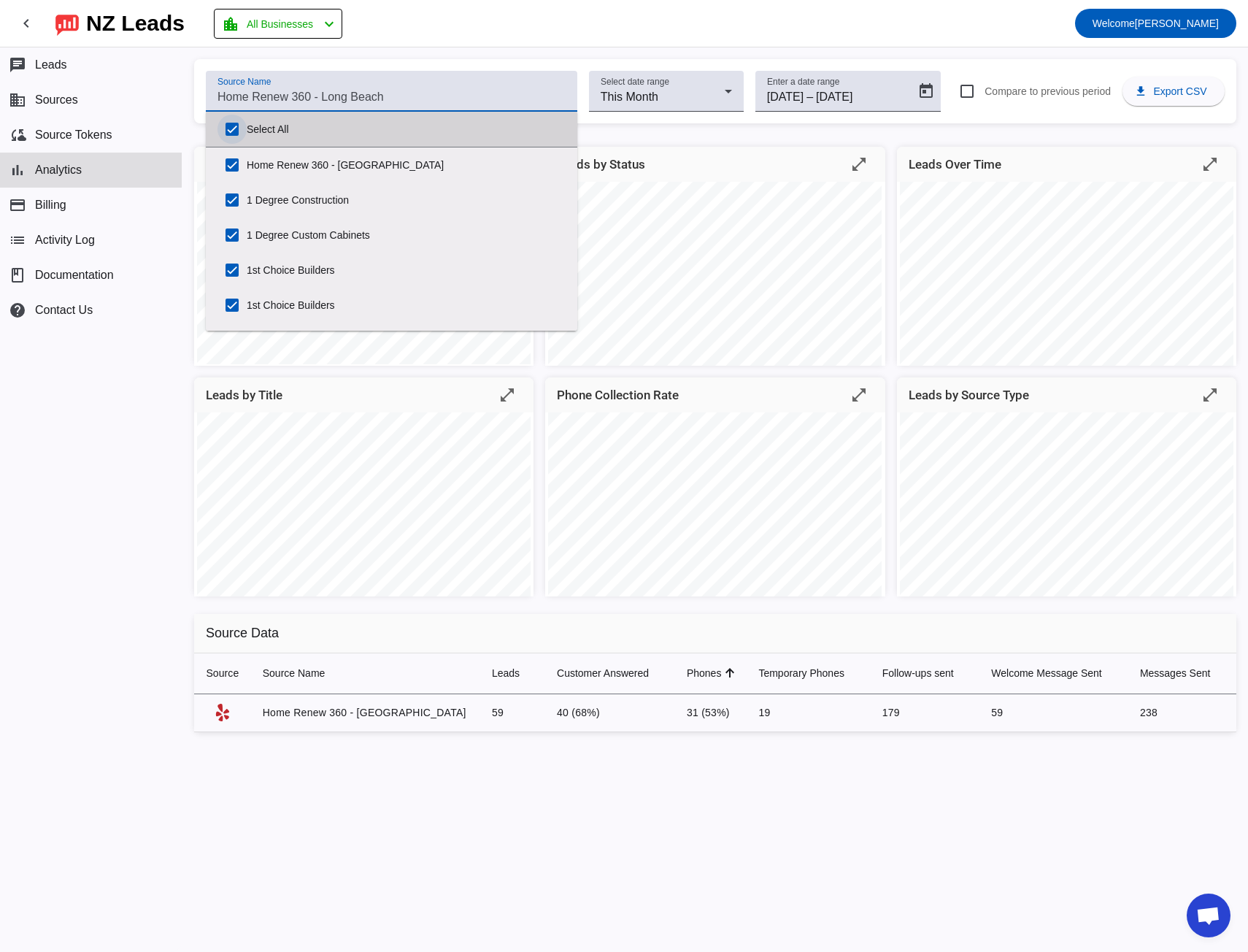
checkbox input "true"
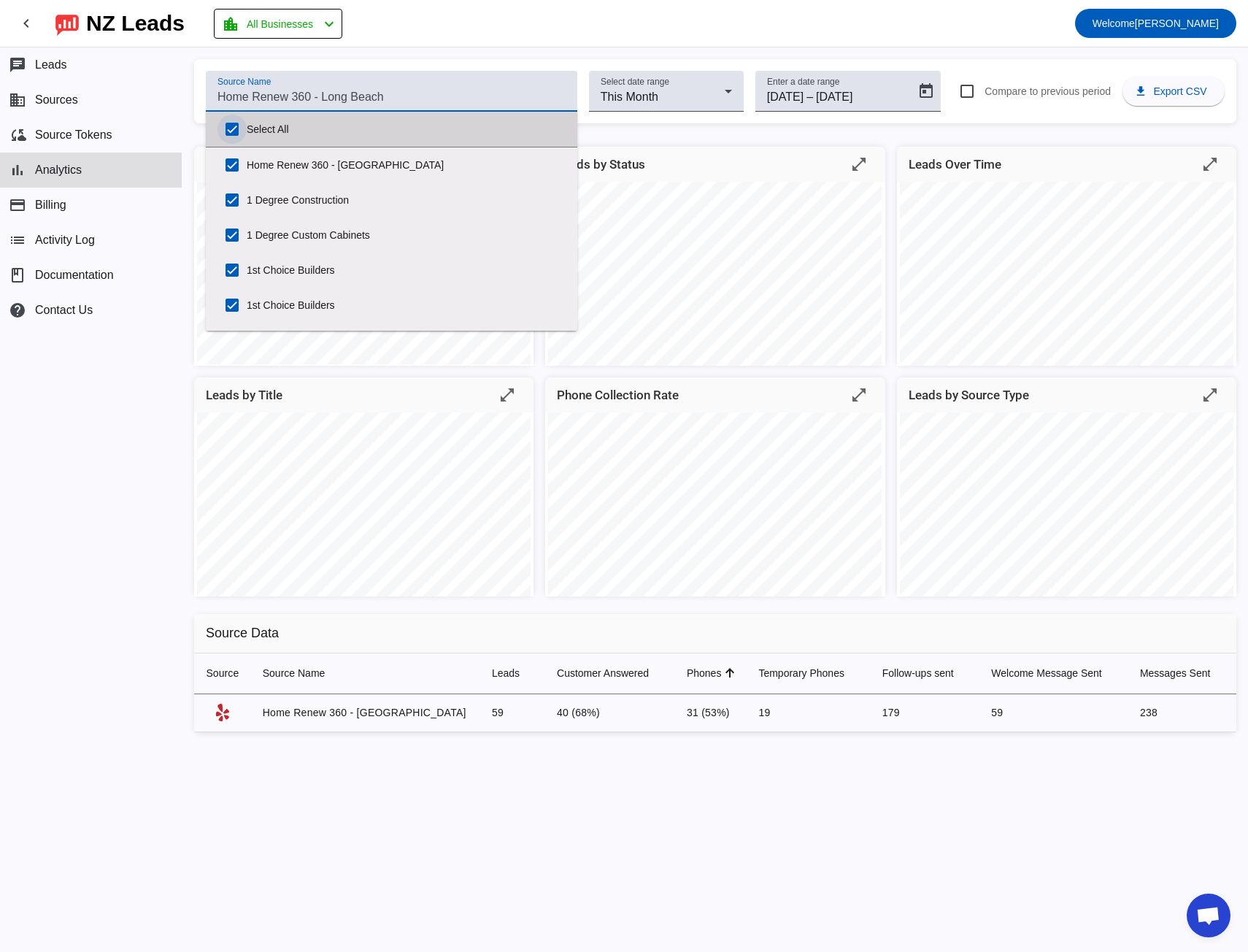
checkbox input "true"
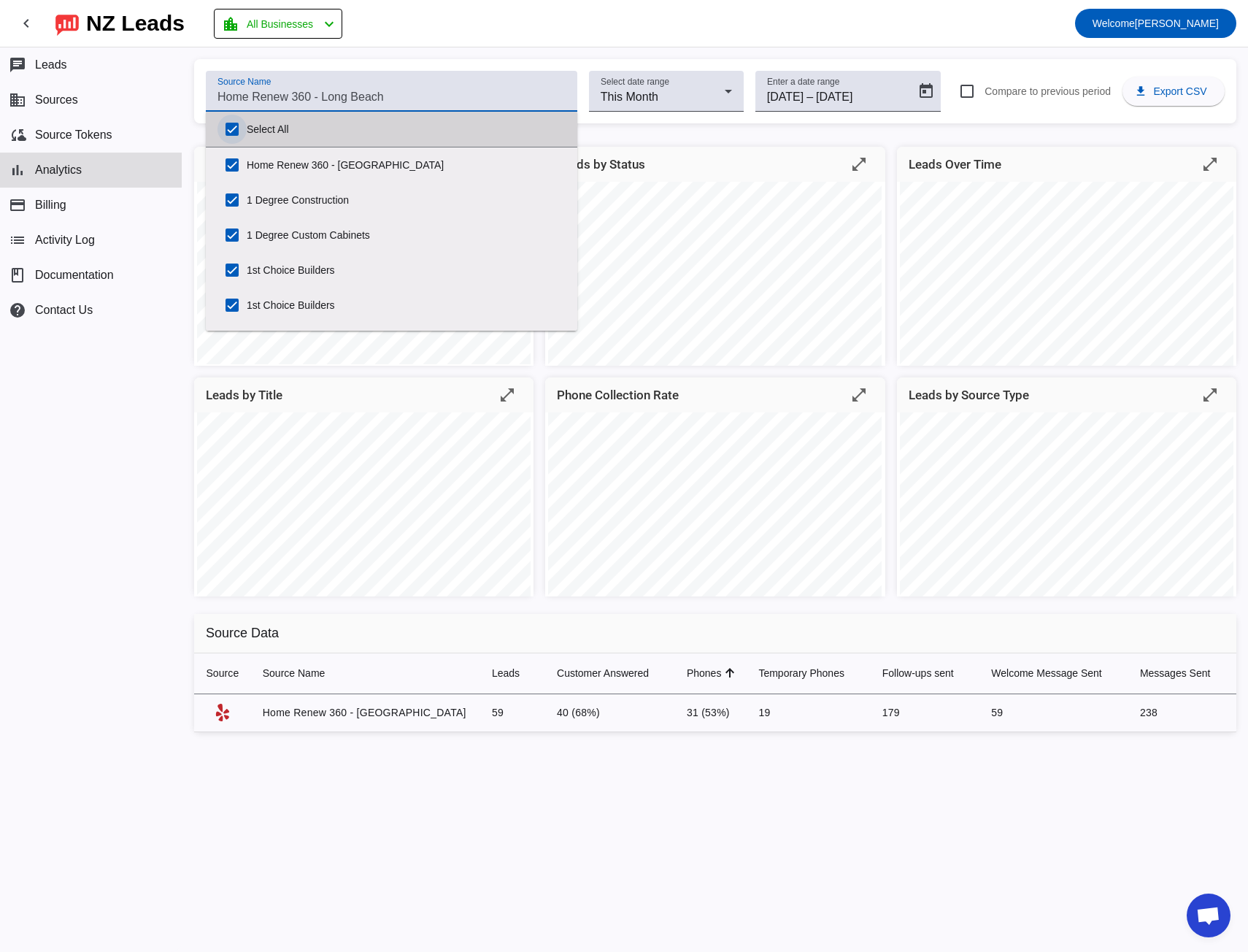
checkbox input "true"
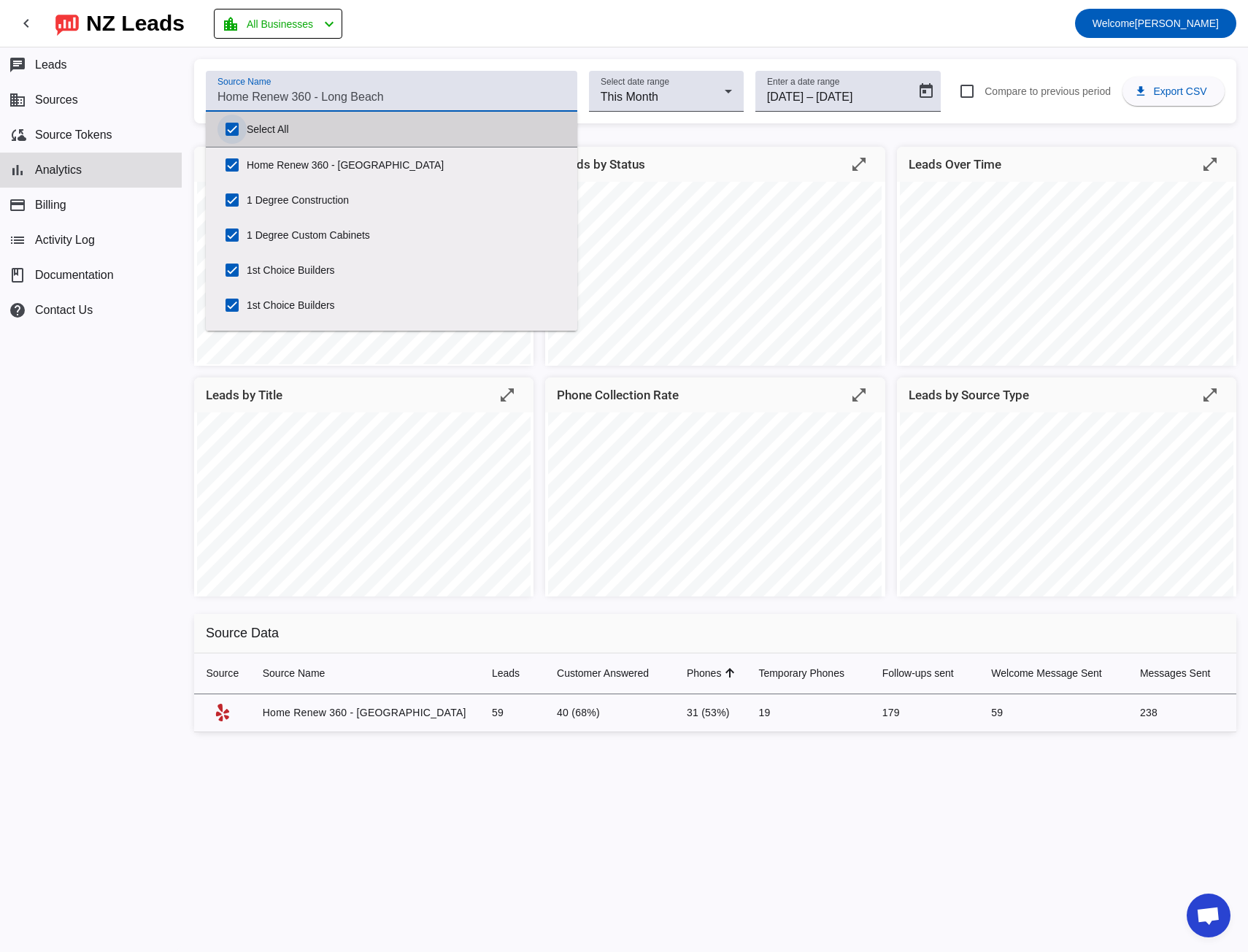
checkbox input "true"
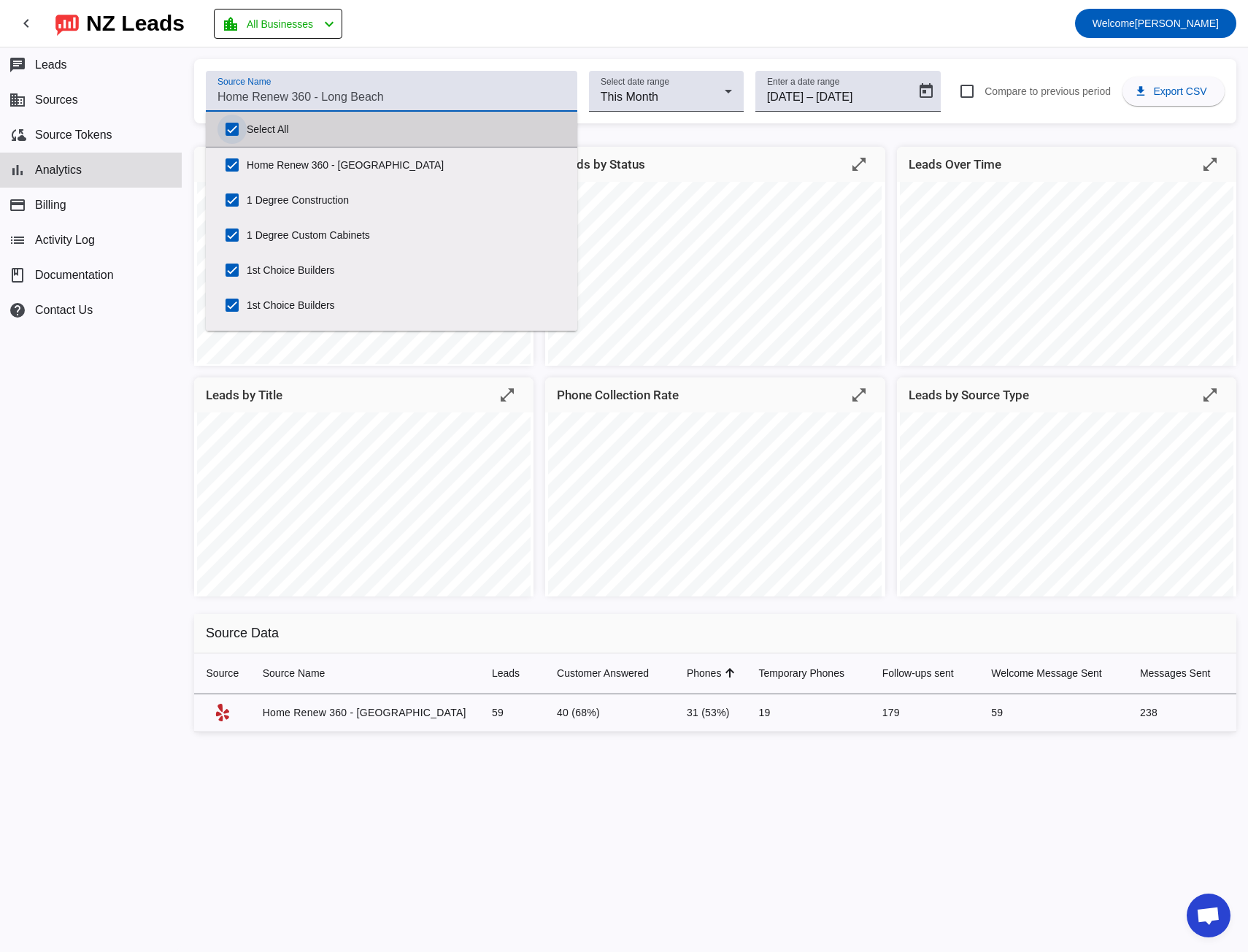
checkbox input "true"
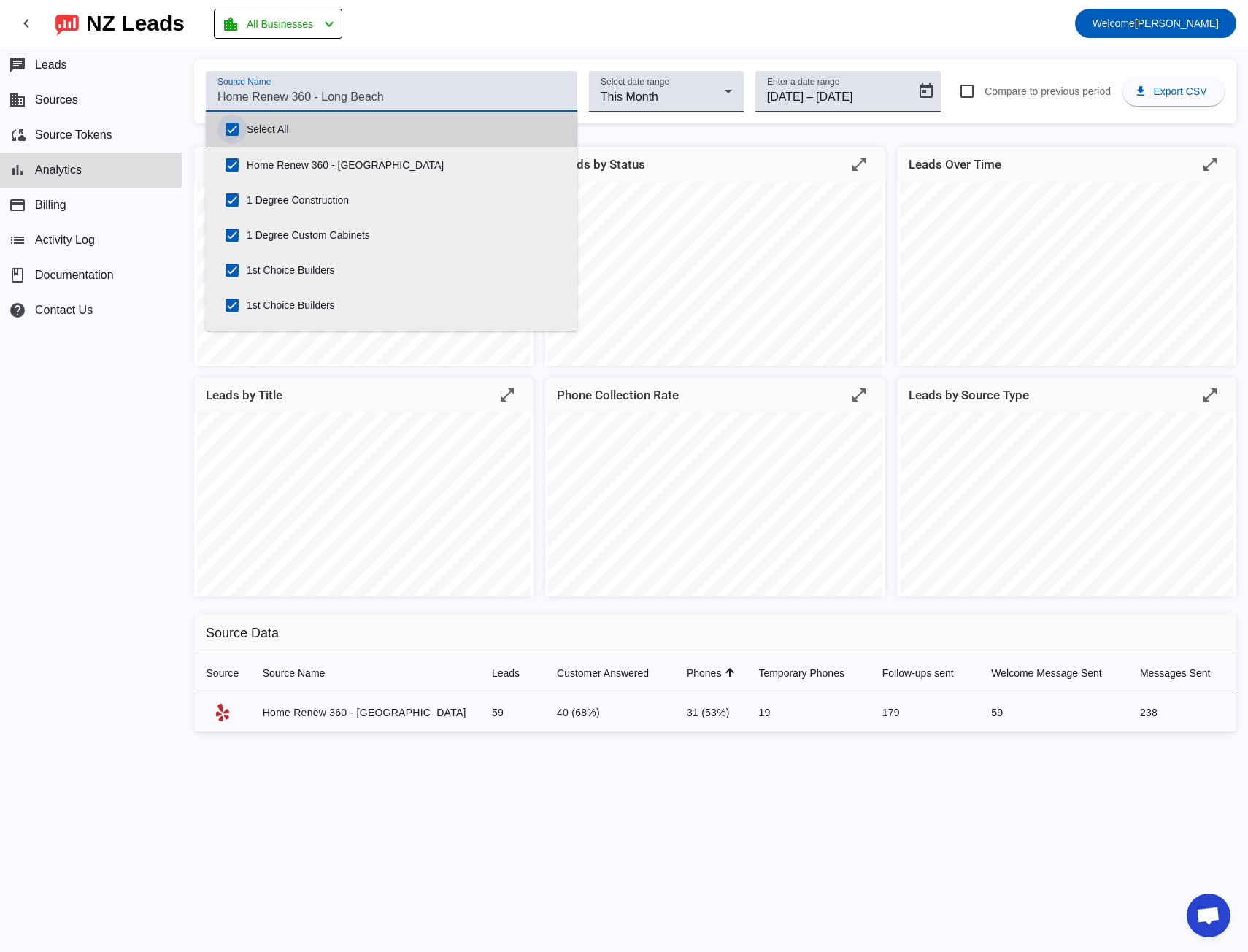
checkbox input "true"
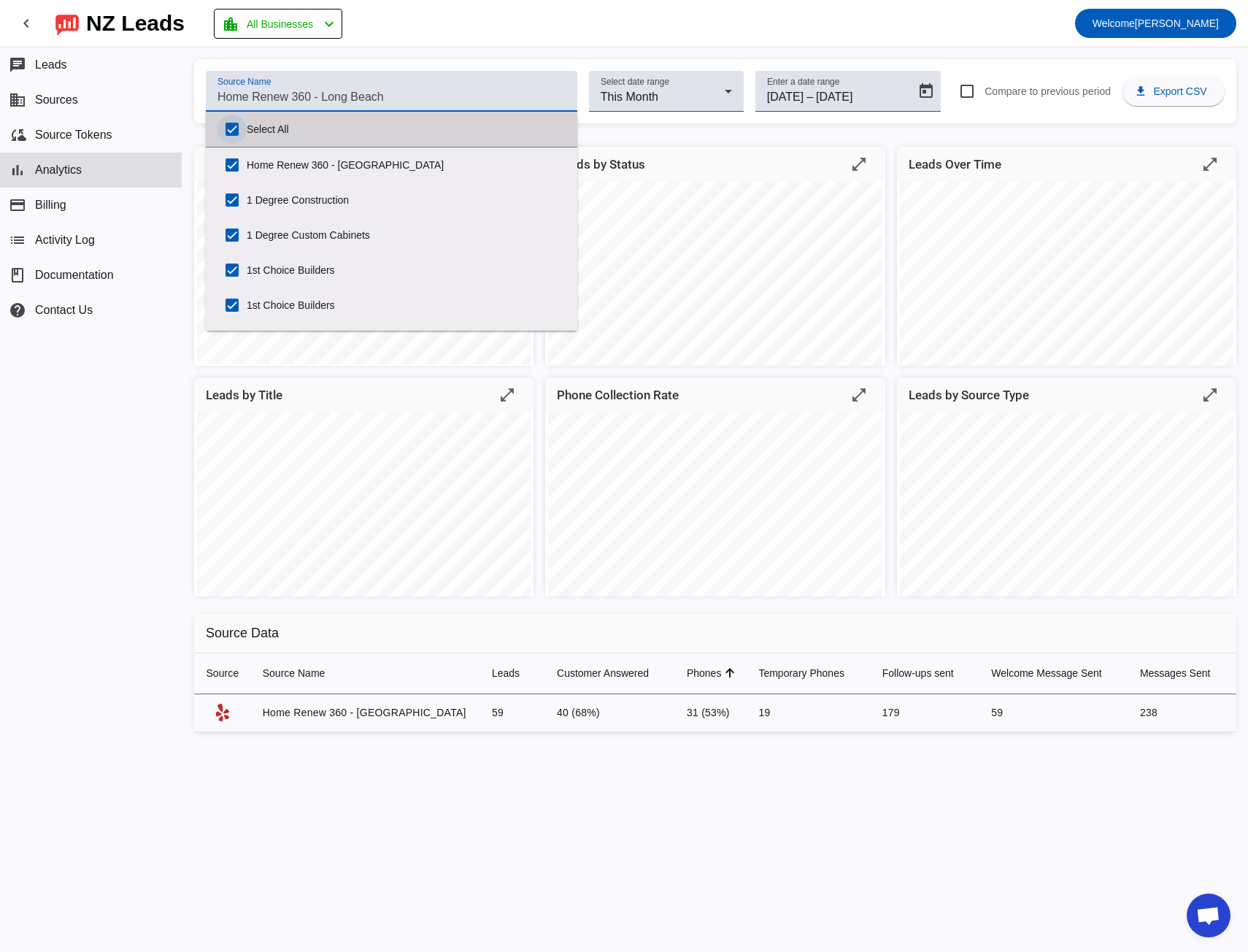
checkbox input "true"
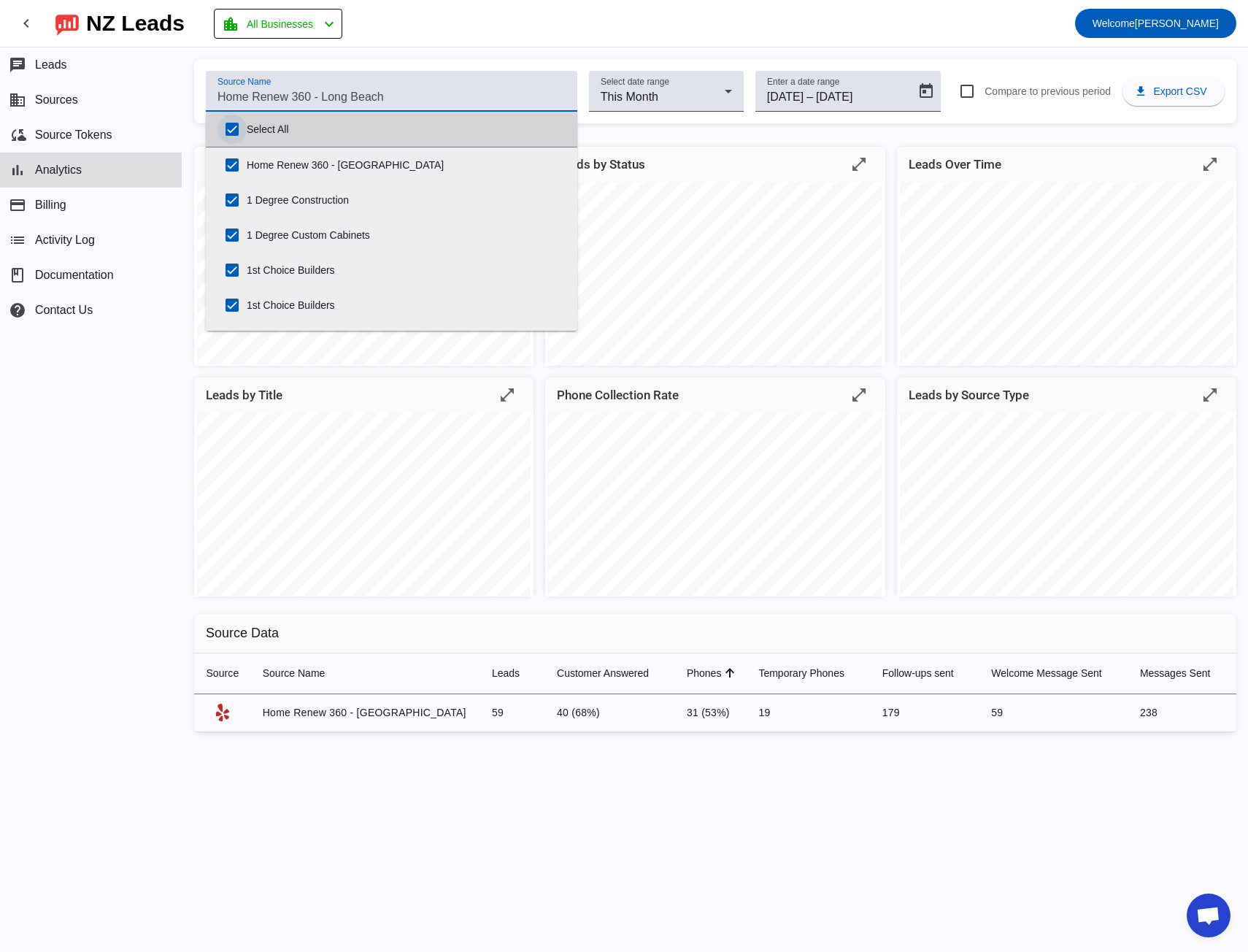
checkbox input "true"
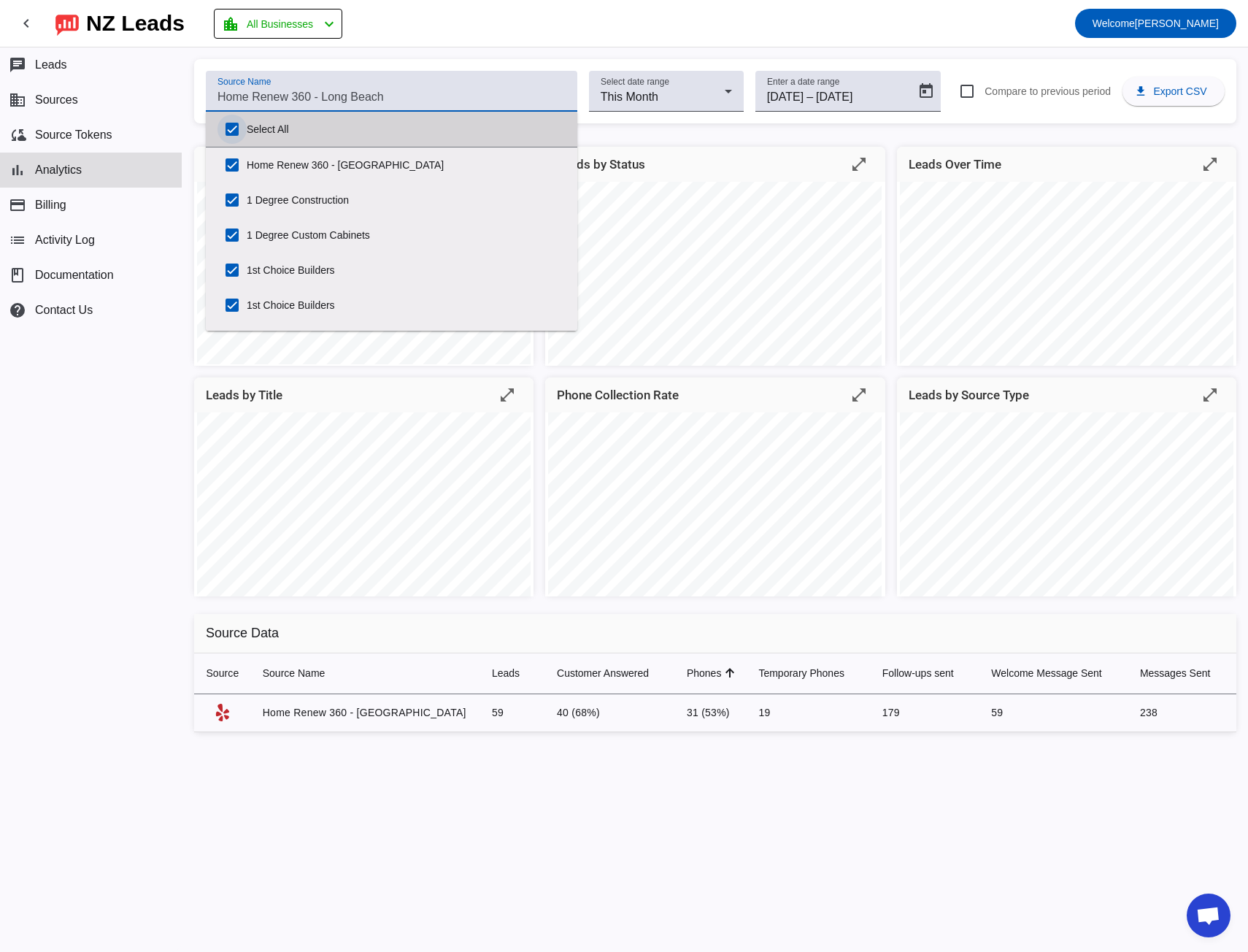
checkbox input "true"
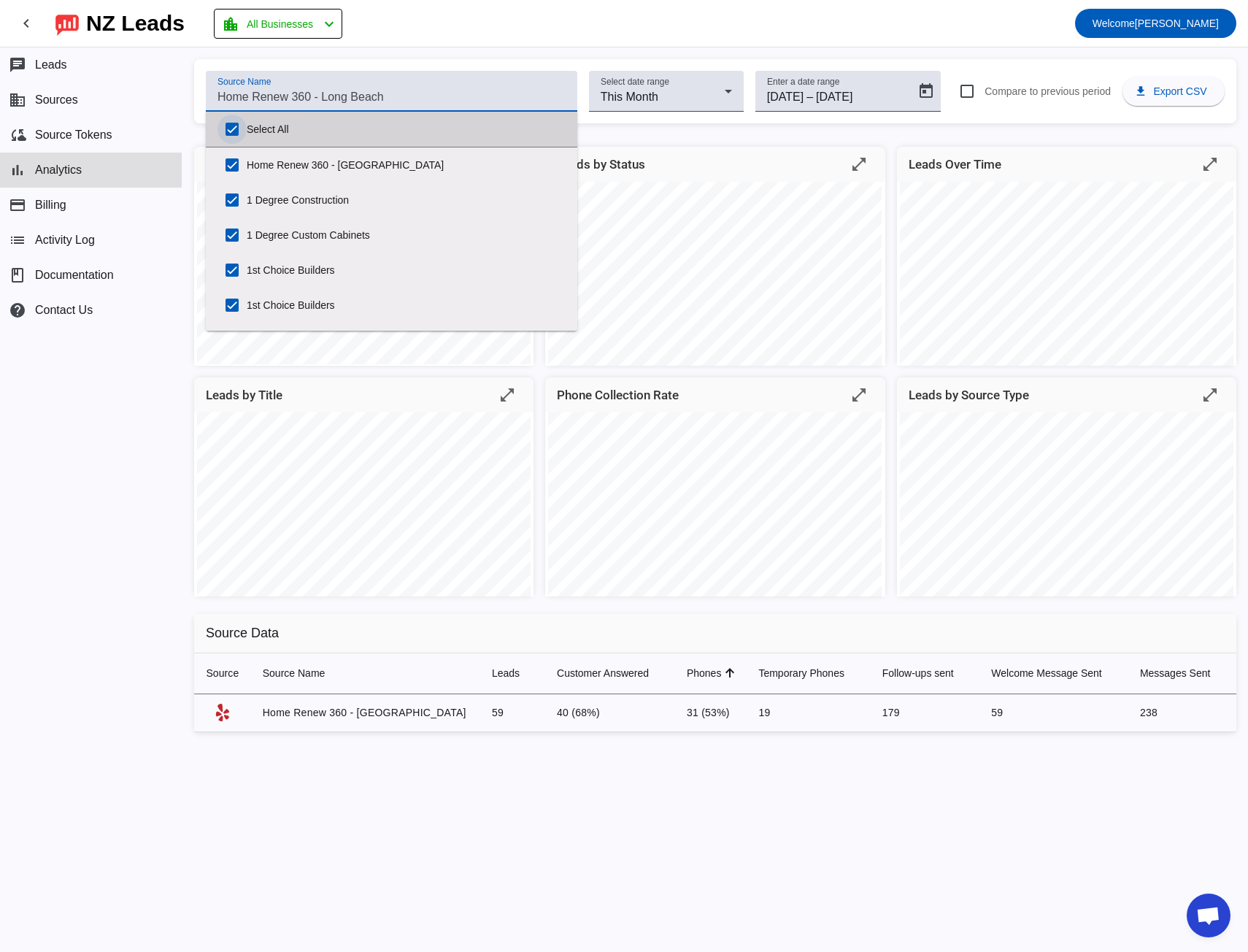
checkbox input "true"
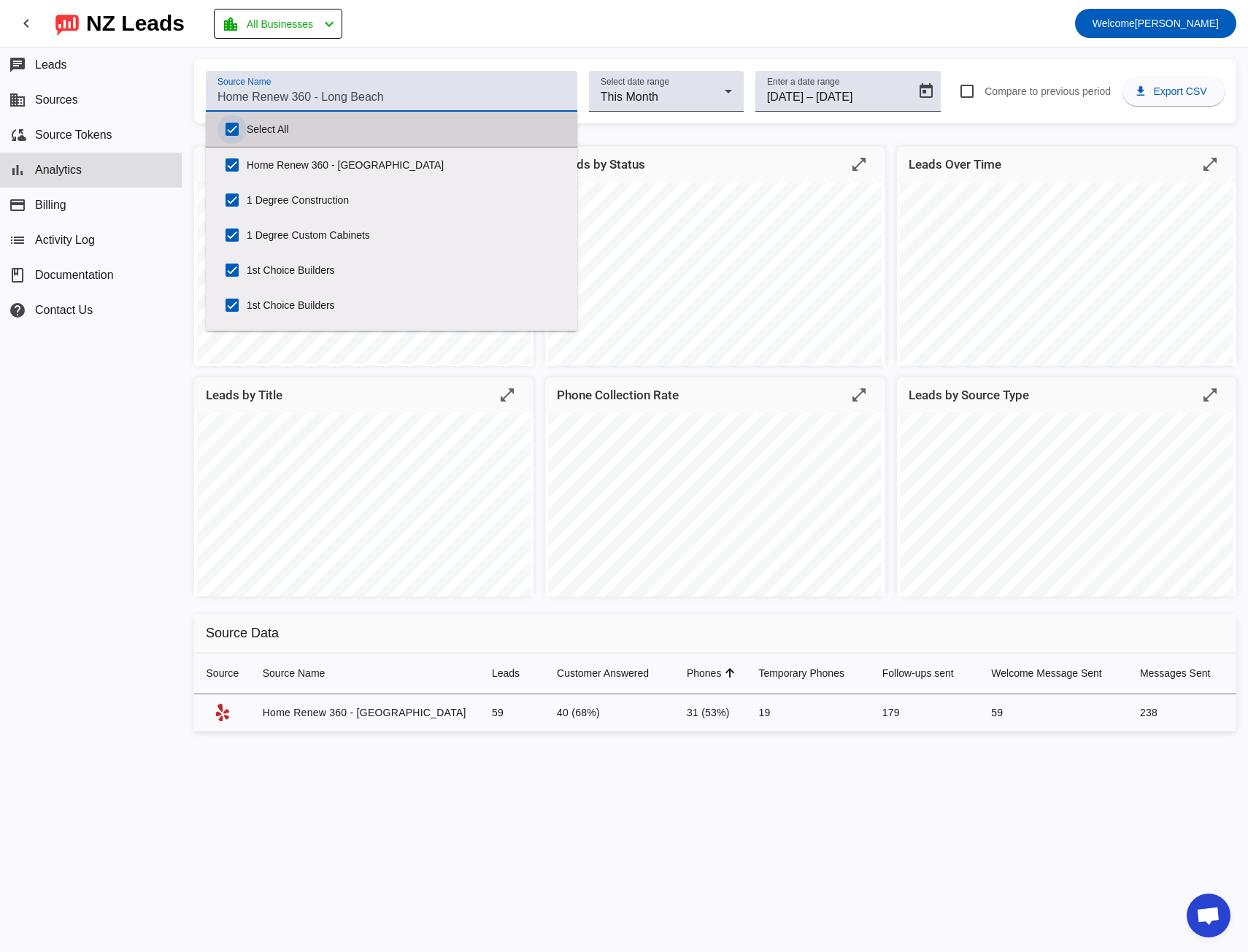
checkbox input "true"
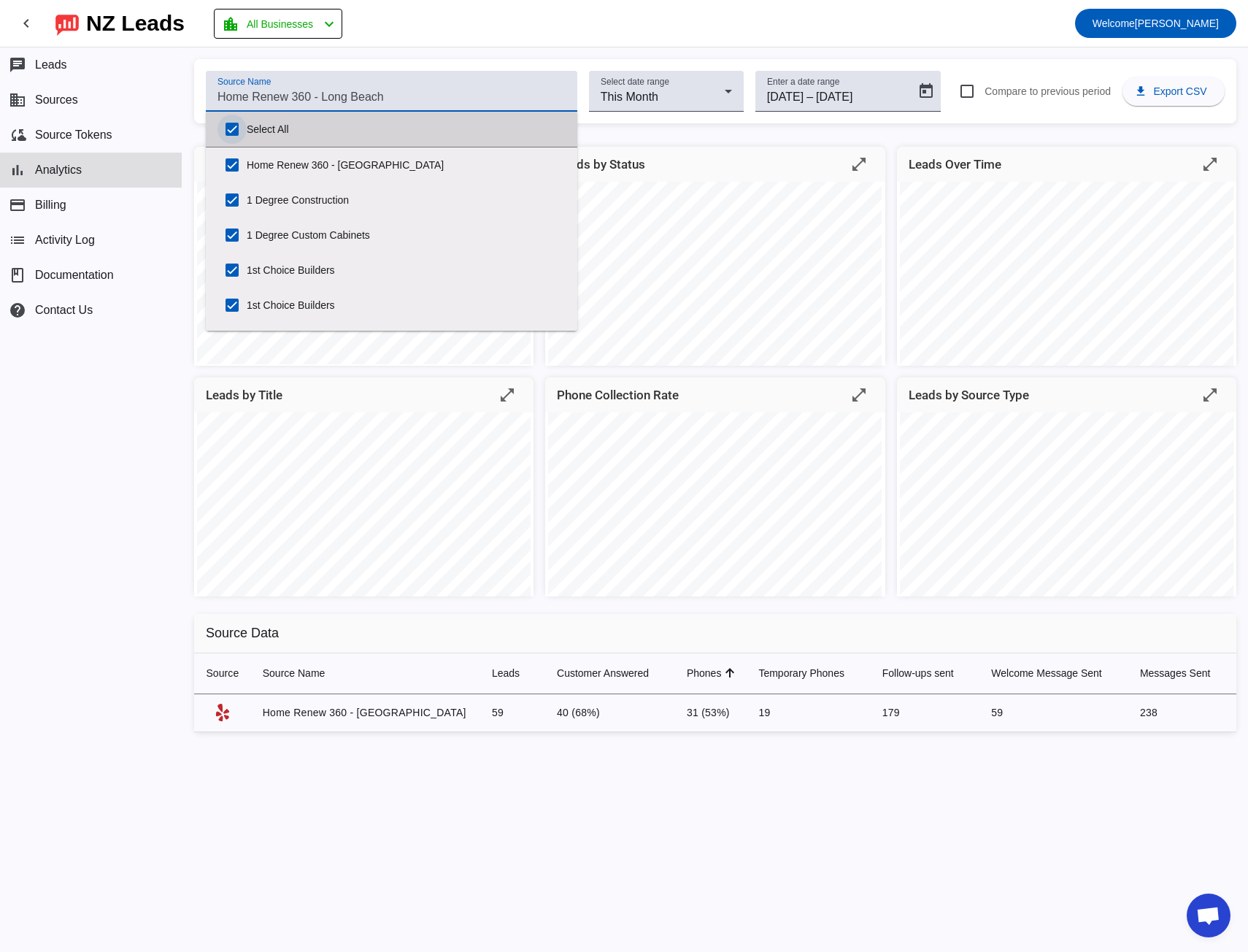
checkbox input "true"
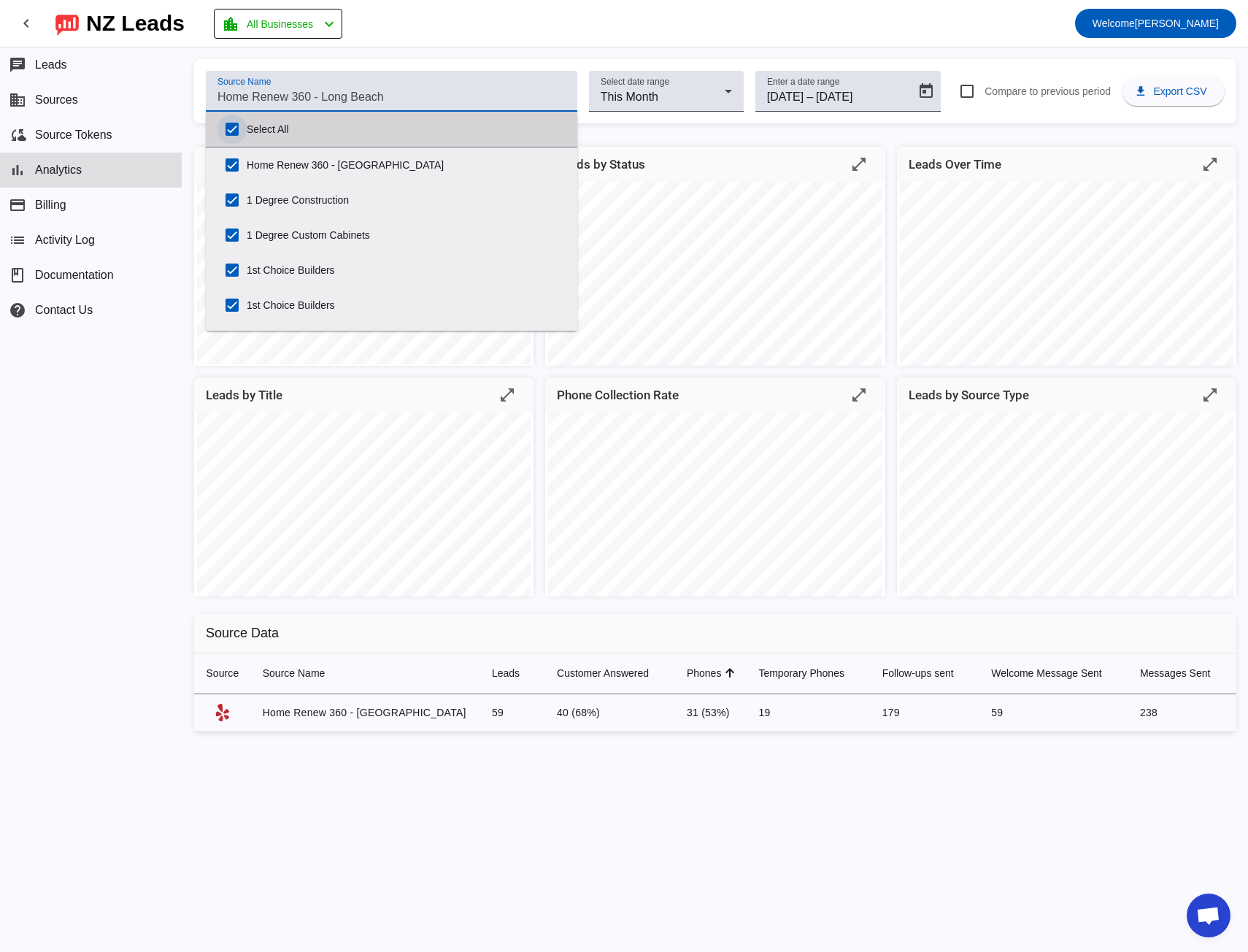
checkbox input "true"
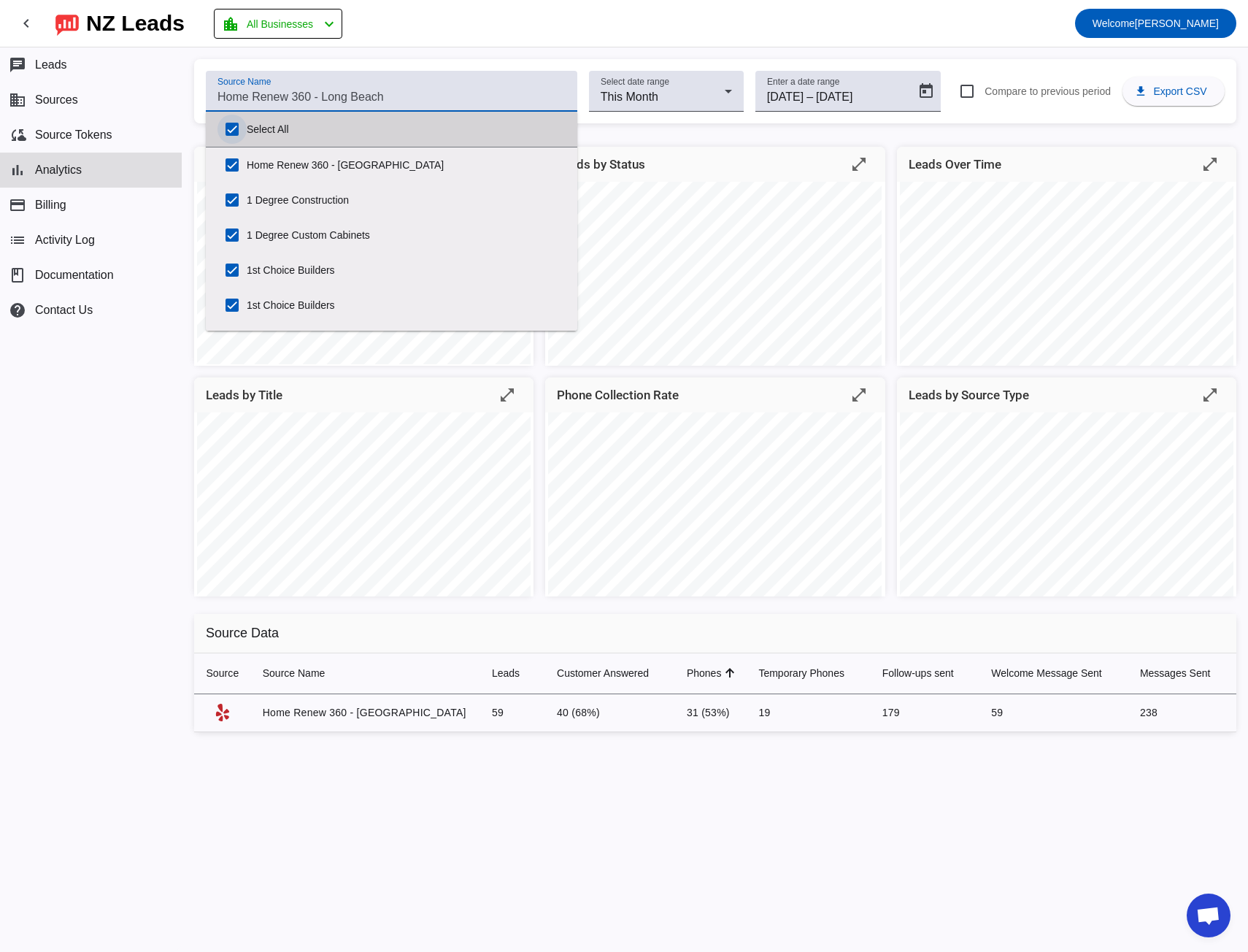
checkbox input "true"
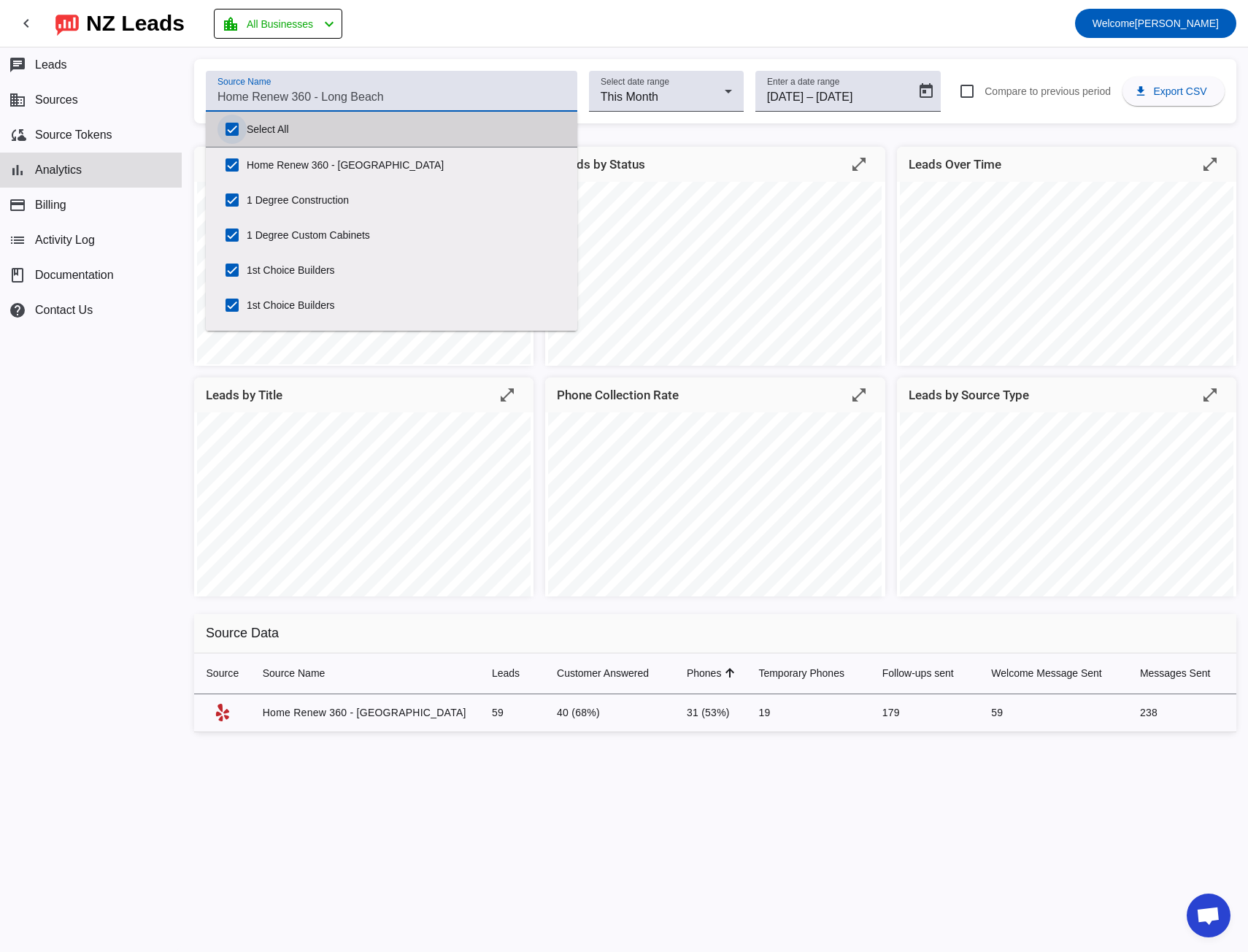
checkbox input "true"
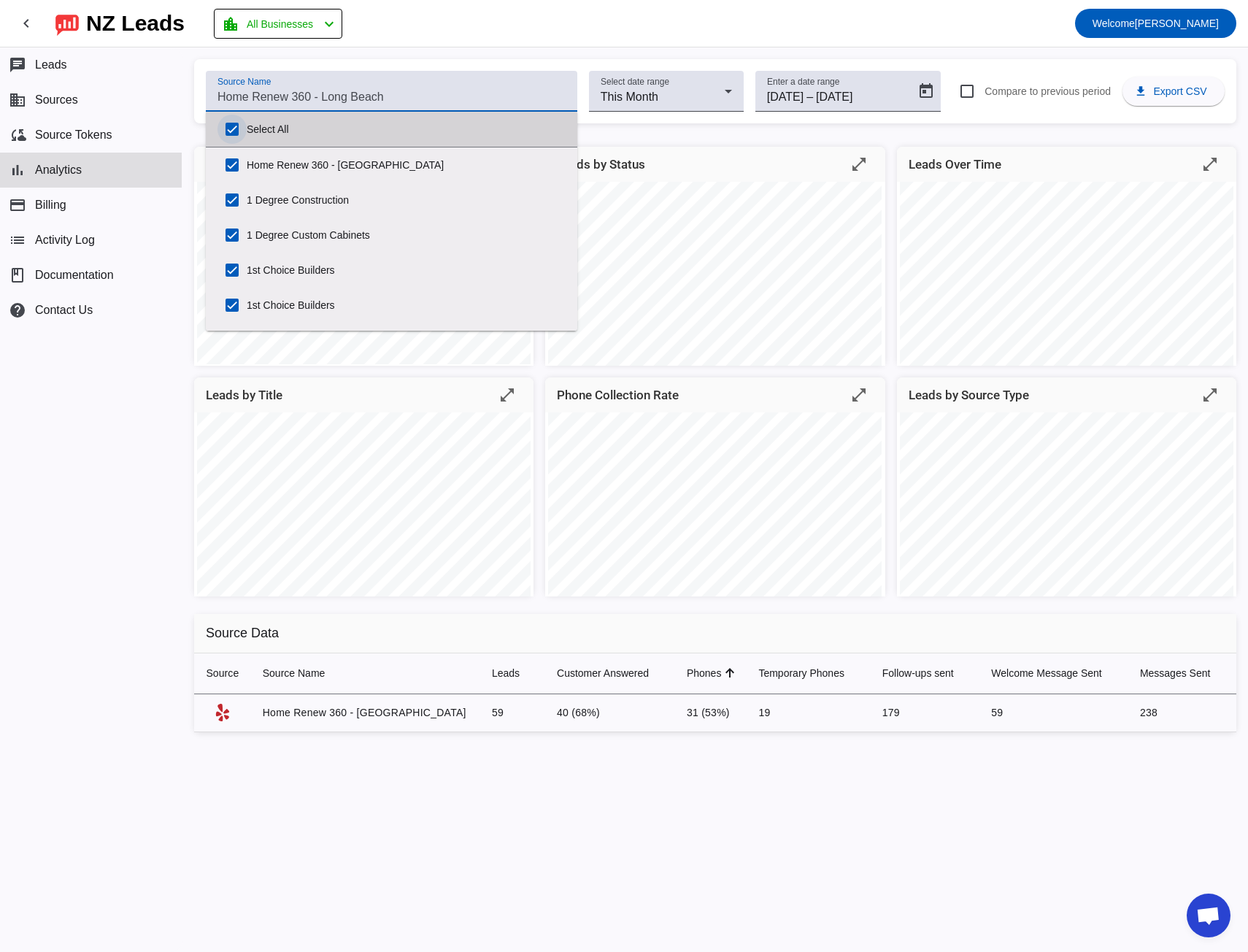
checkbox input "true"
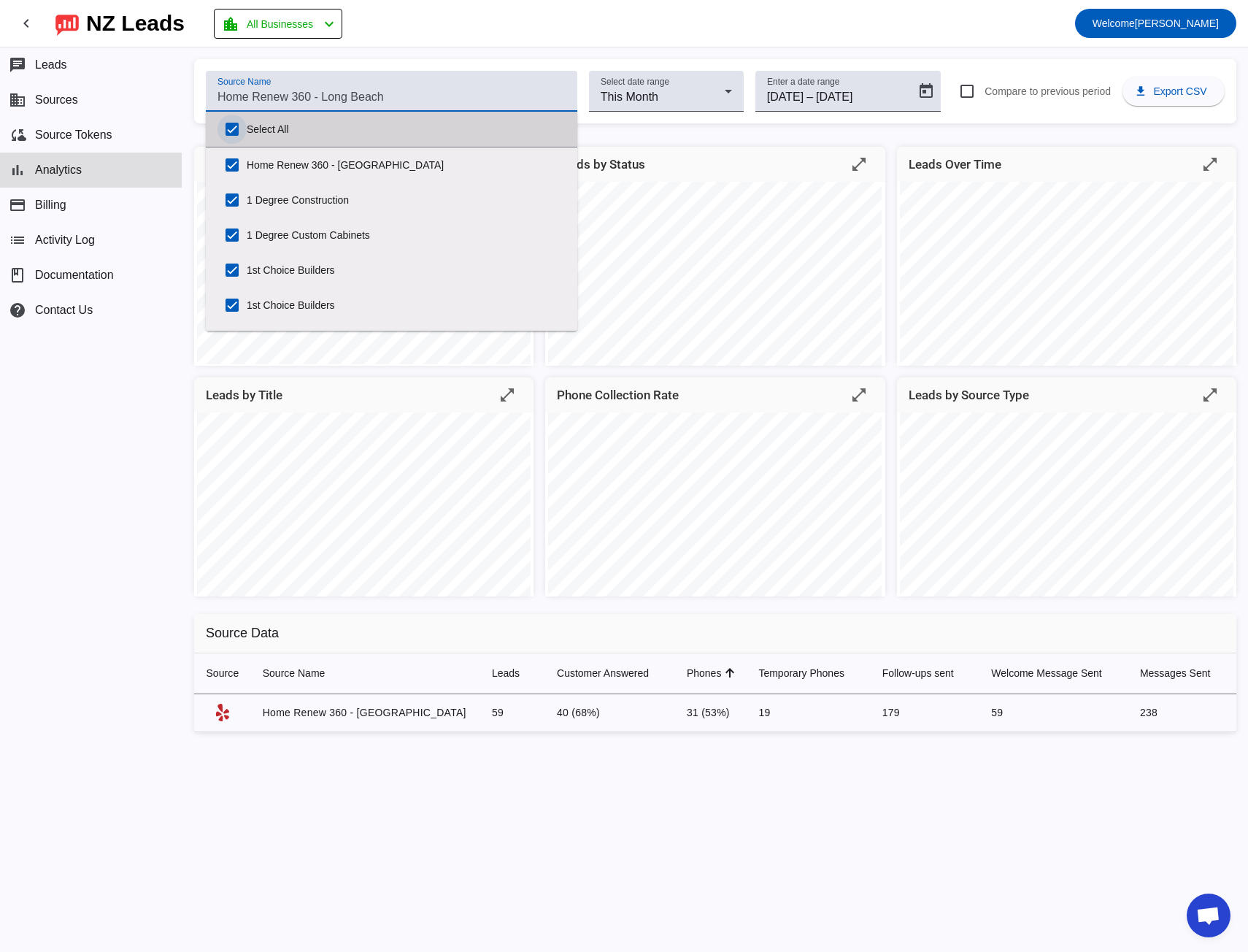
checkbox input "true"
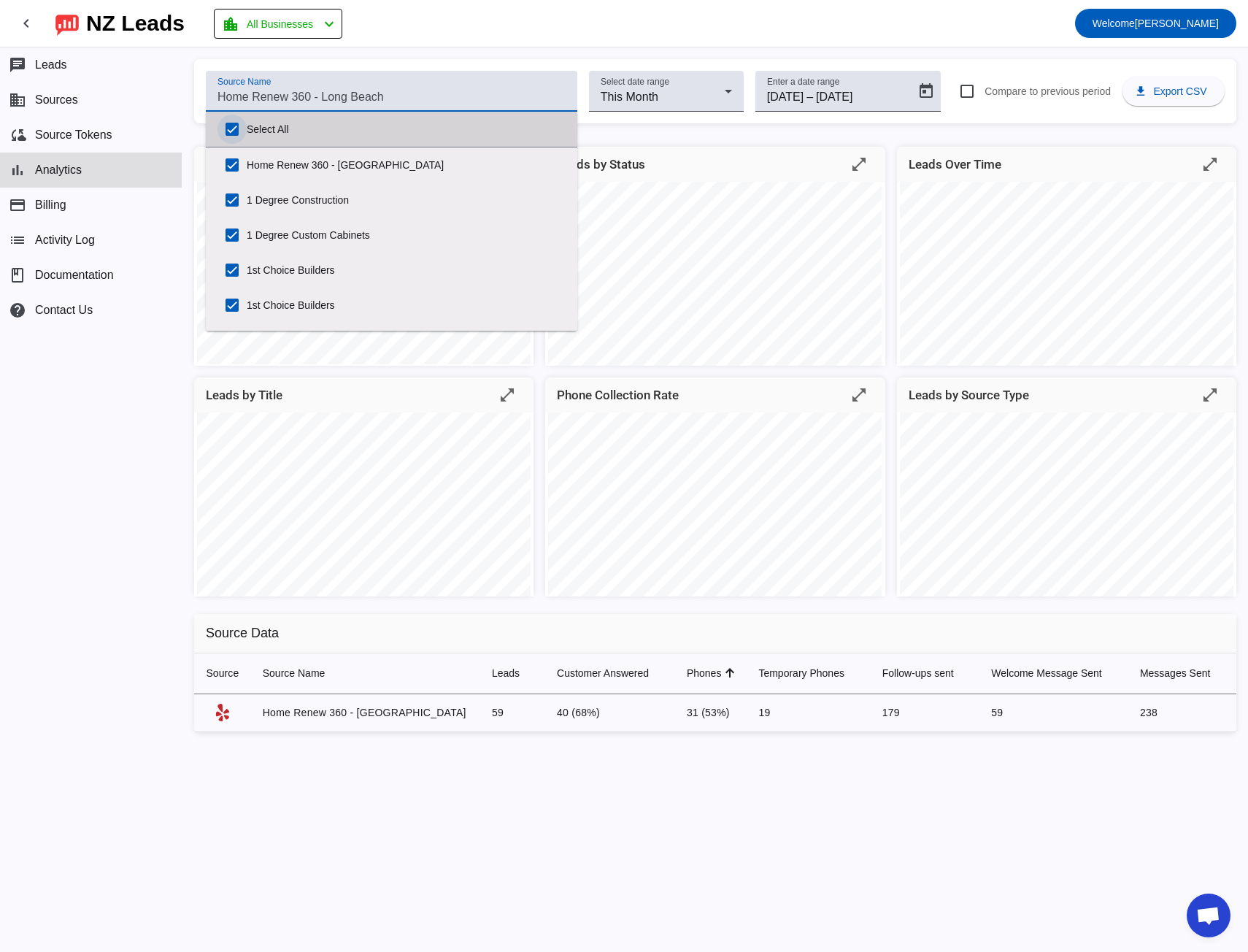
checkbox input "true"
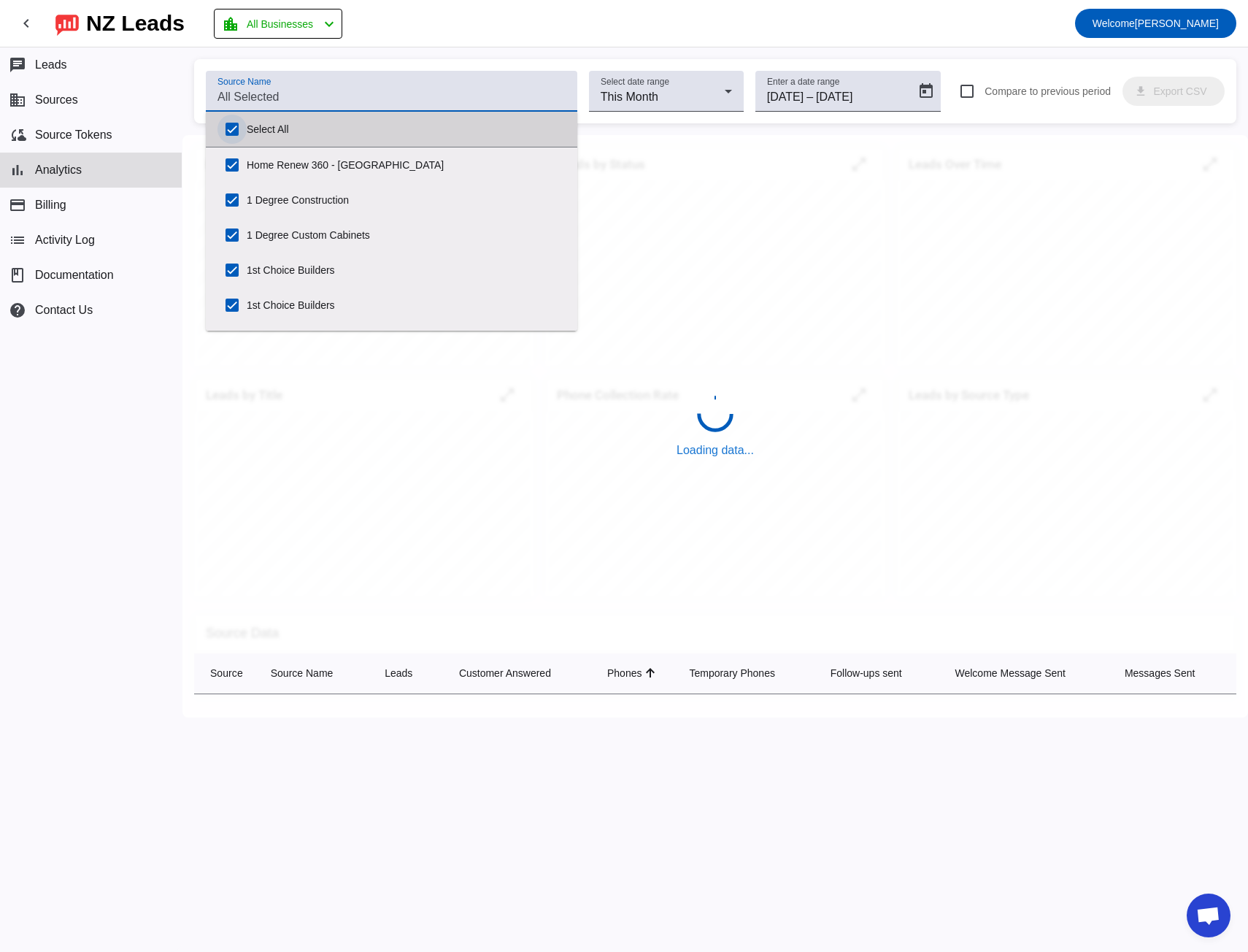
click at [229, 126] on input "Select All" at bounding box center [231, 128] width 29 height 29
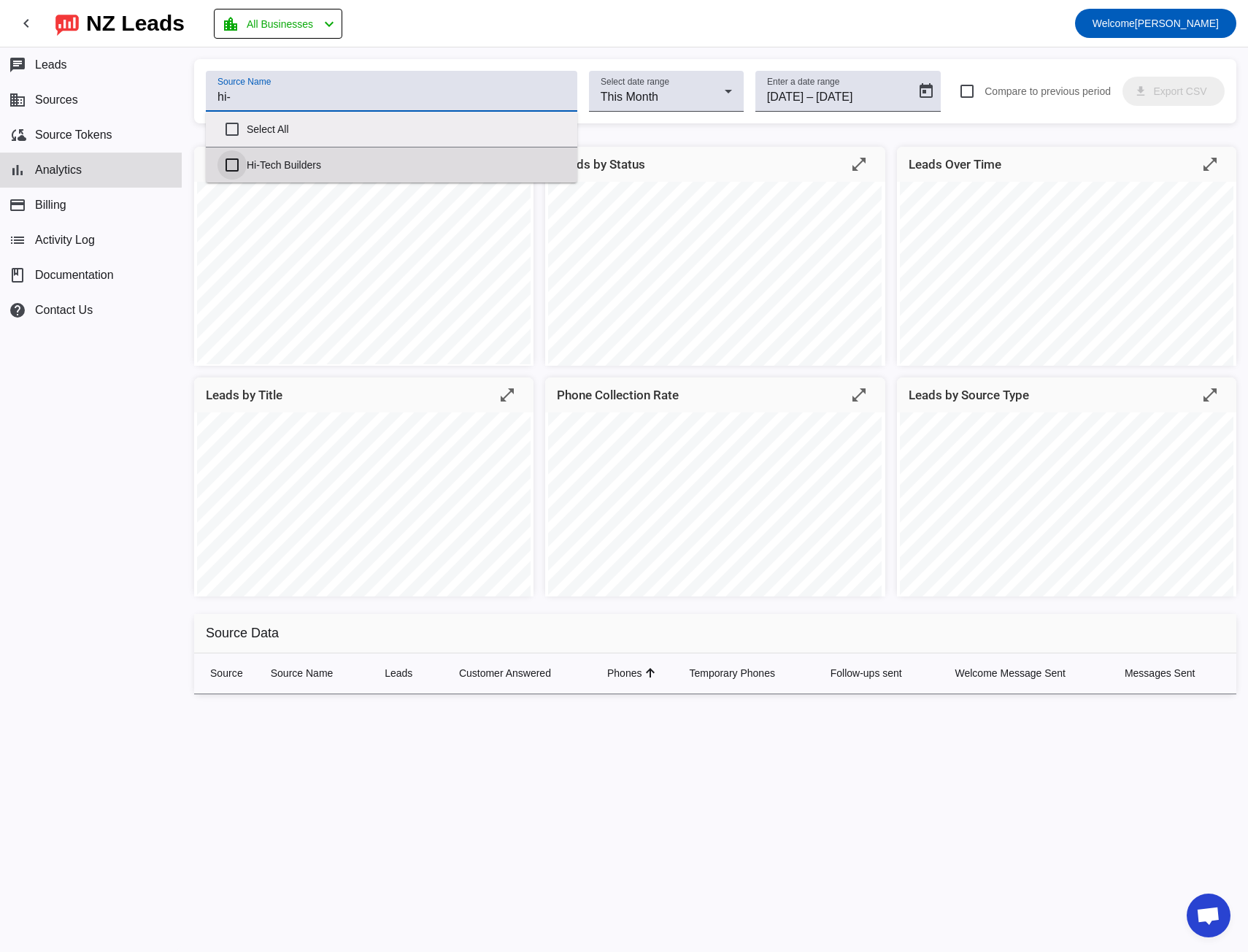
click at [229, 167] on input "Hi-Tech Builders" at bounding box center [231, 165] width 29 height 29
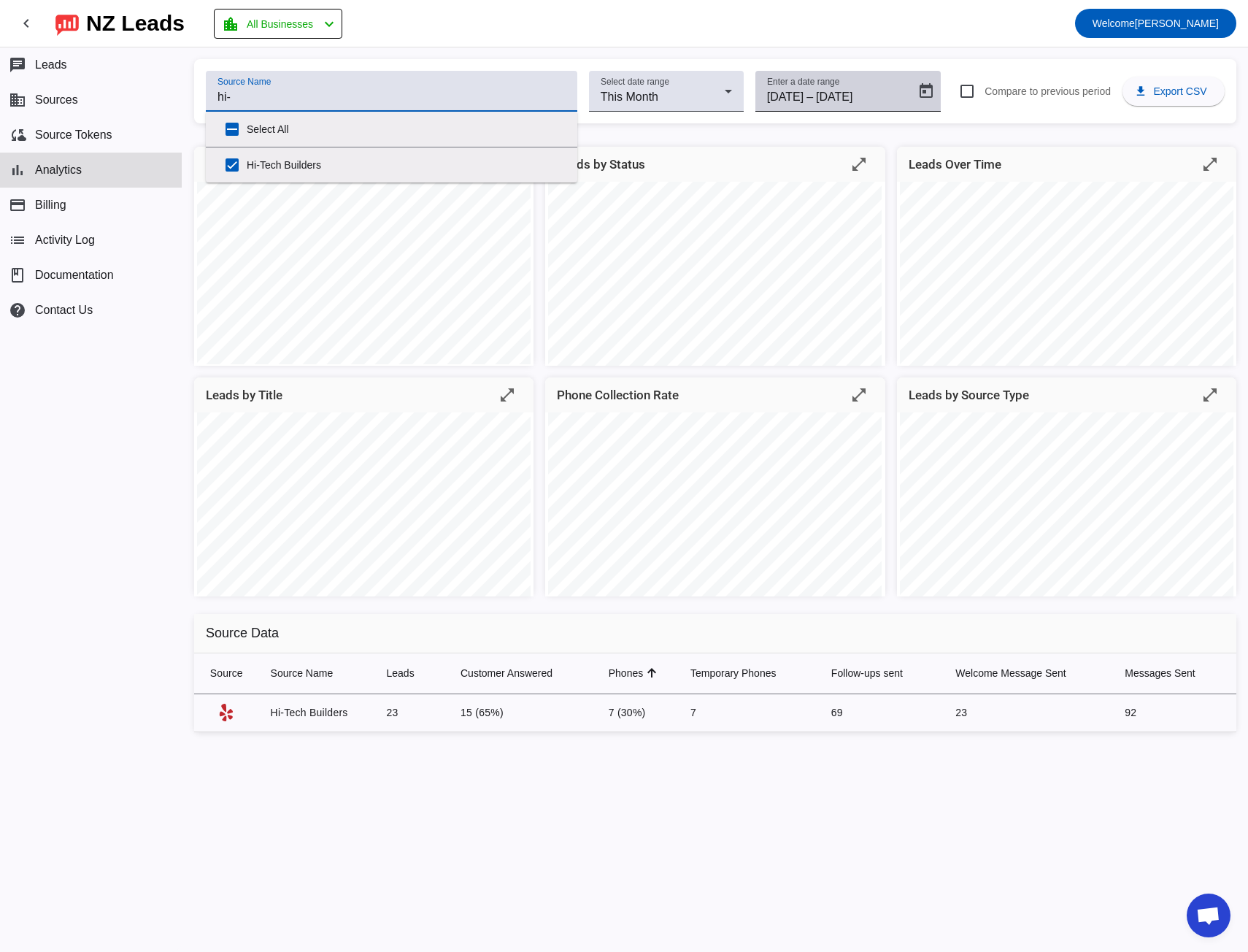
click at [866, 88] on div "Enter a date range [DATE] [DATE] – [DATE] [DATE]" at bounding box center [838, 92] width 141 height 41
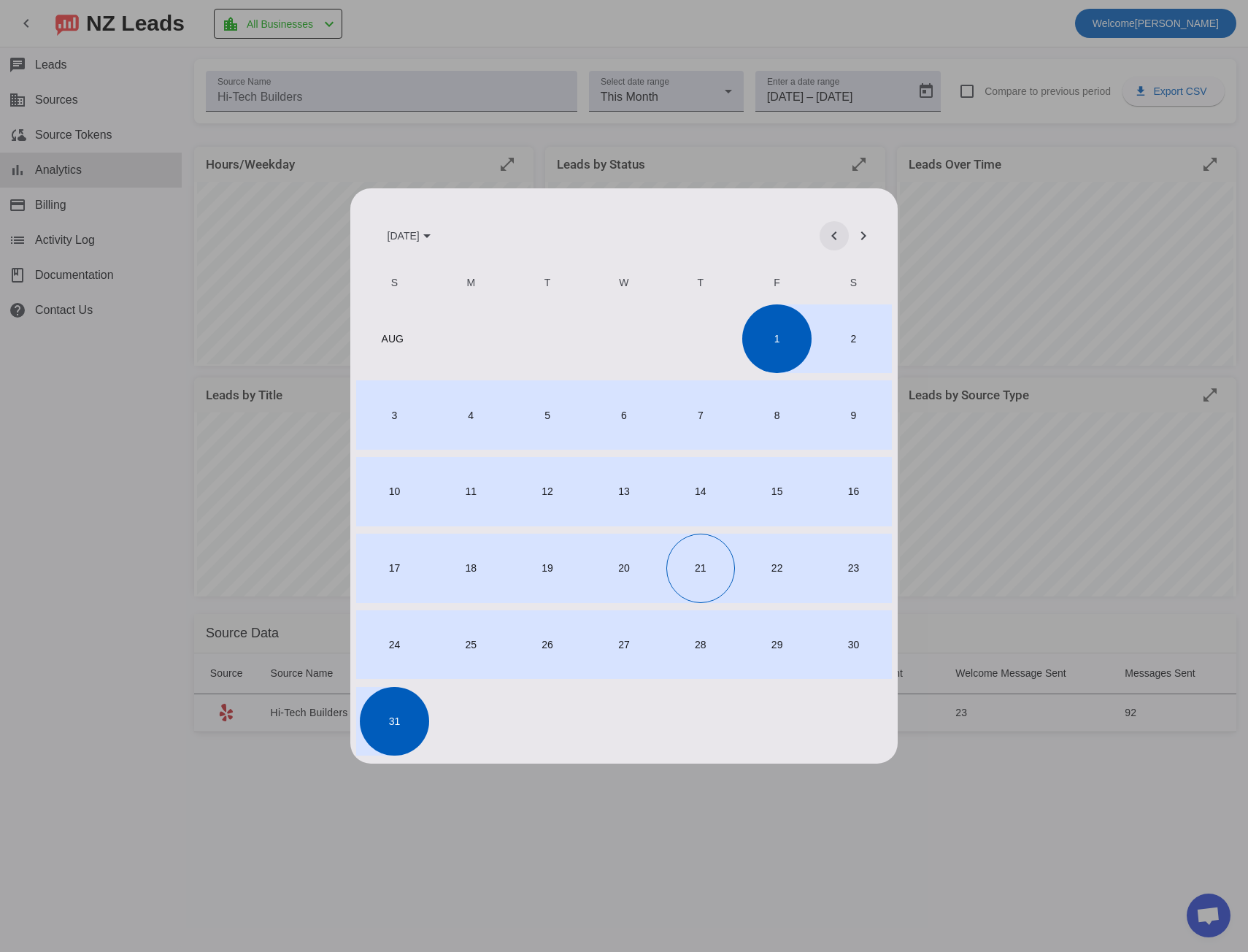
click at [839, 236] on span "Previous month" at bounding box center [834, 235] width 35 height 35
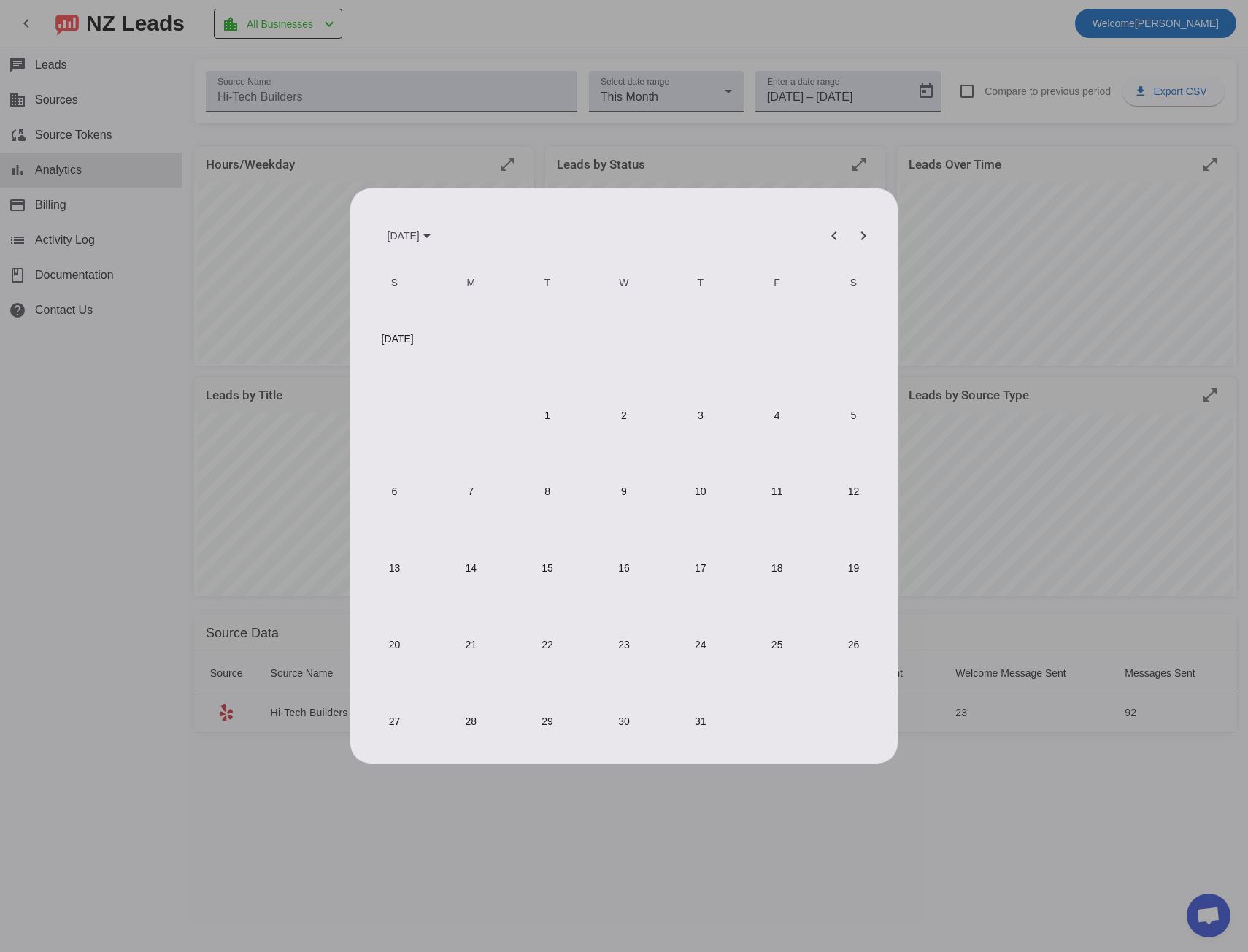
click at [556, 413] on span "1" at bounding box center [547, 414] width 68 height 68
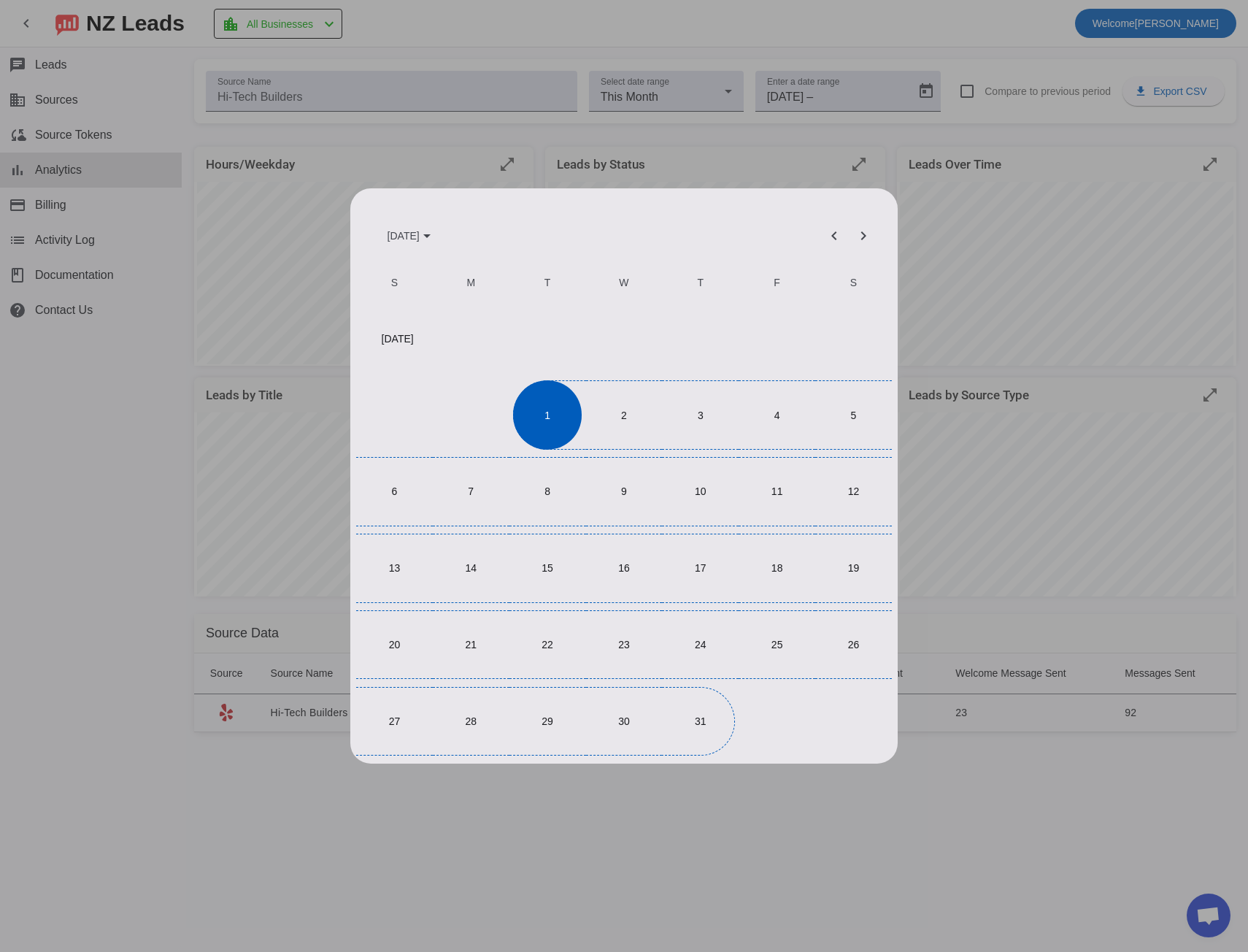
click at [697, 714] on span "31" at bounding box center [700, 721] width 68 height 68
